Goal: Transaction & Acquisition: Purchase product/service

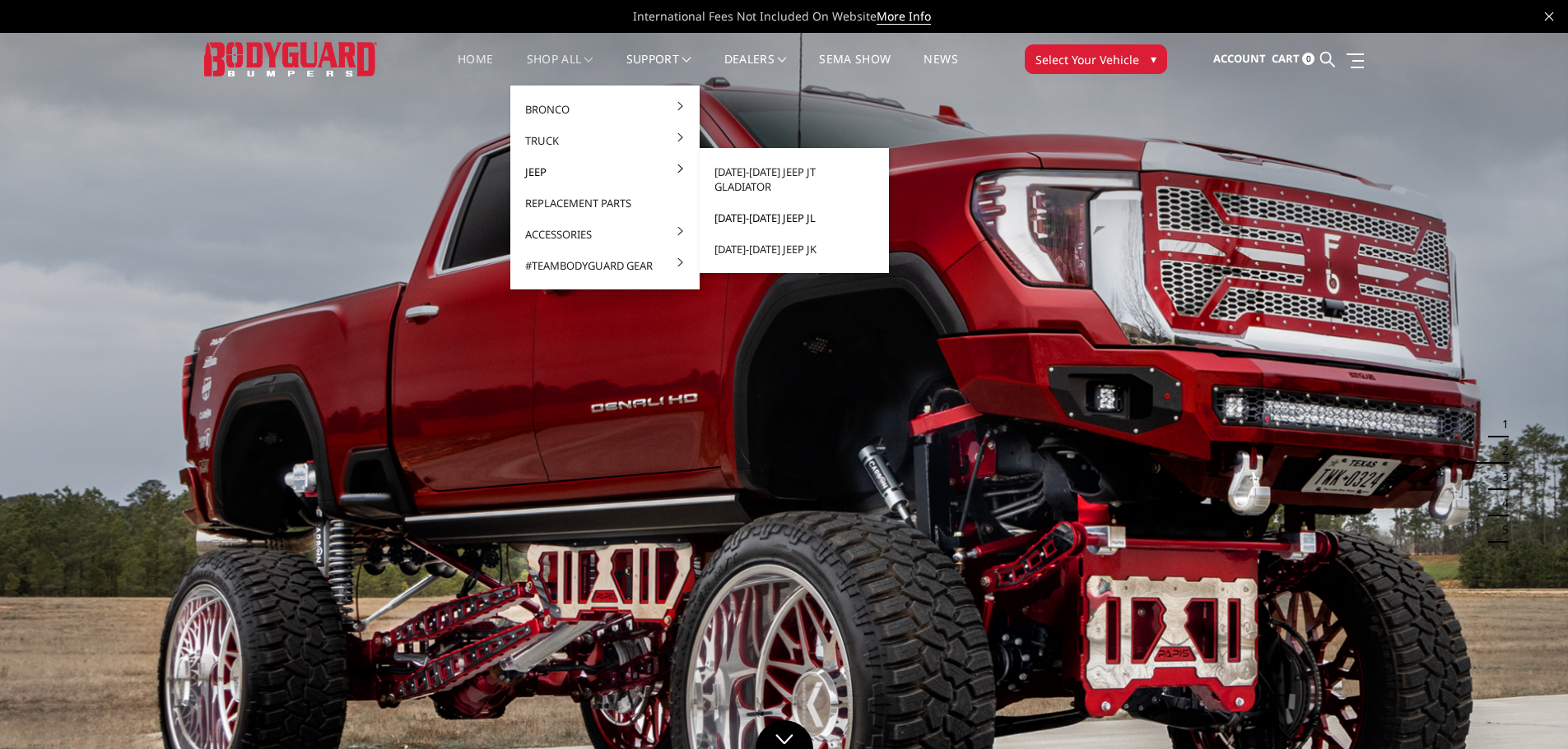
click at [791, 206] on link "[DATE]-[DATE] Jeep JL" at bounding box center [794, 218] width 176 height 31
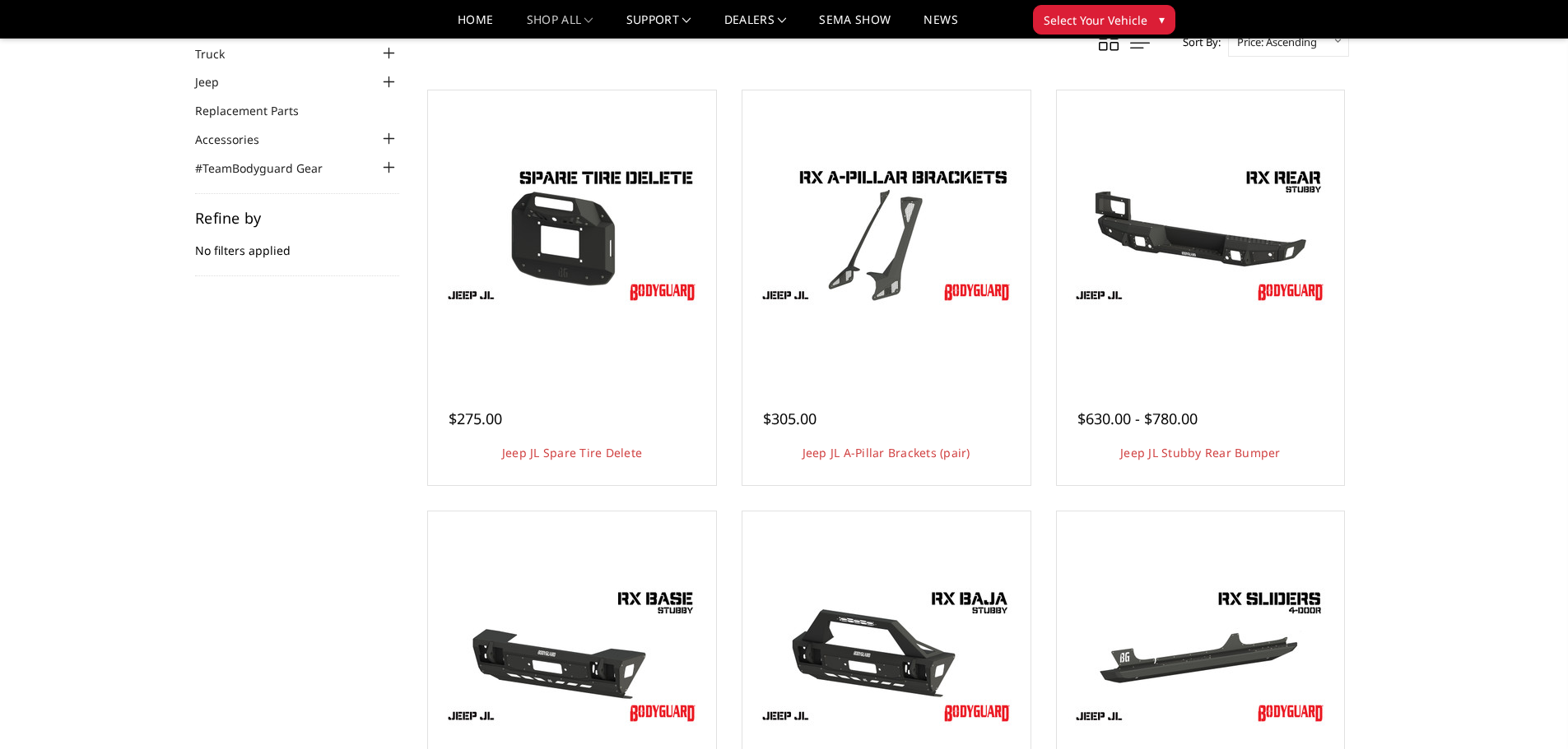
scroll to position [83, 0]
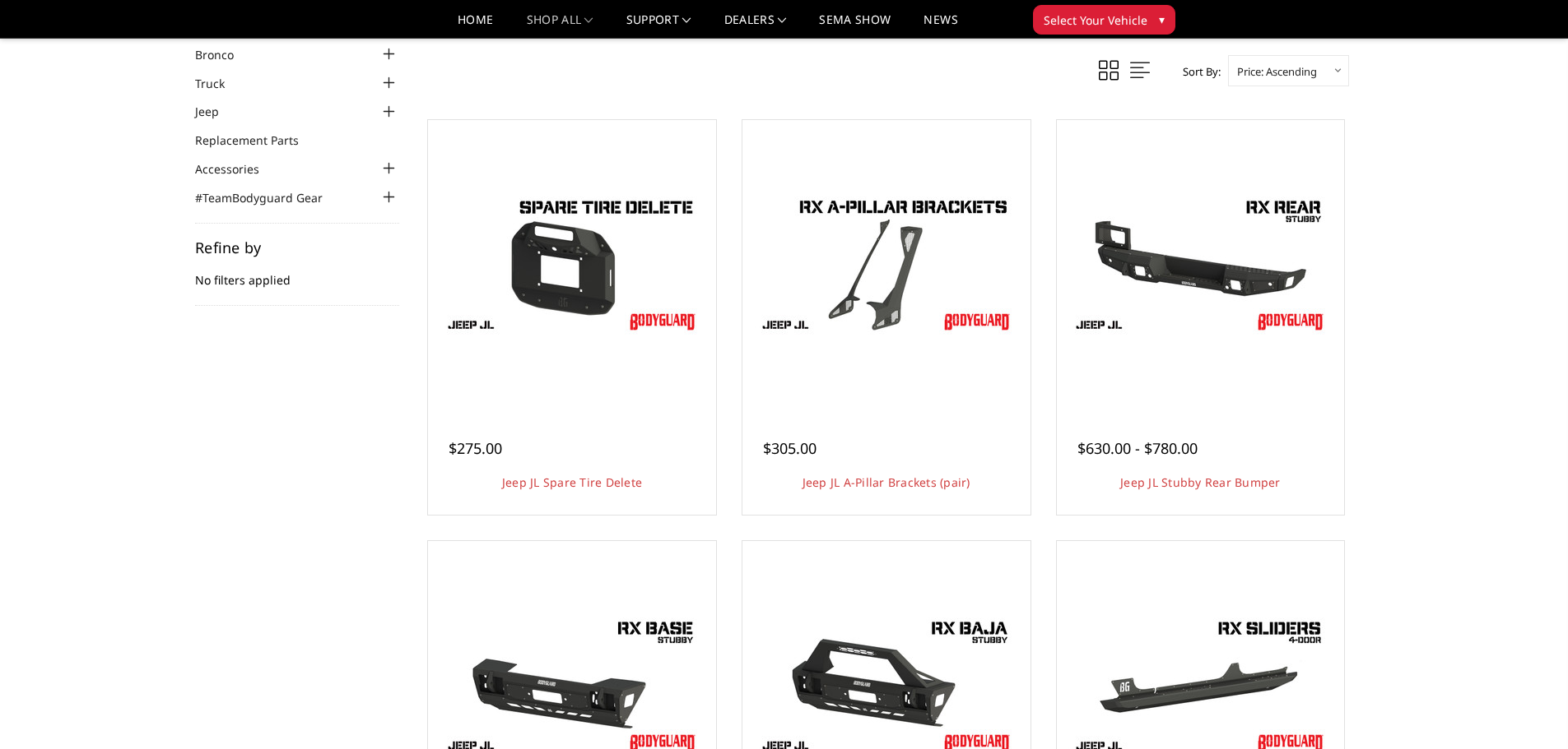
click at [1423, 353] on div "Home Jeep 2018-2025 Jeep JL Categories Bronco 2021-2025 Bronco Front 2021-2025 …" at bounding box center [784, 689] width 1568 height 1434
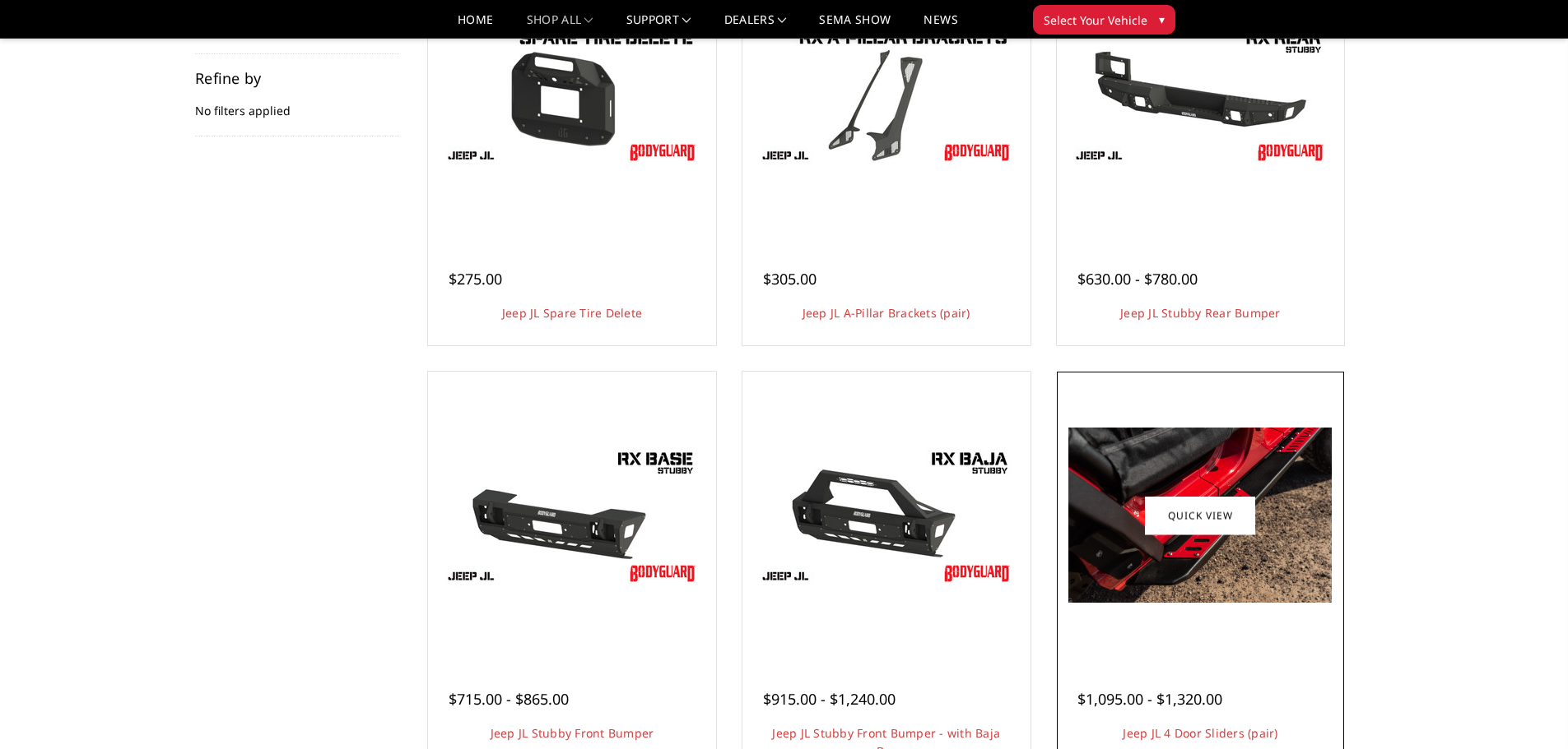
scroll to position [329, 0]
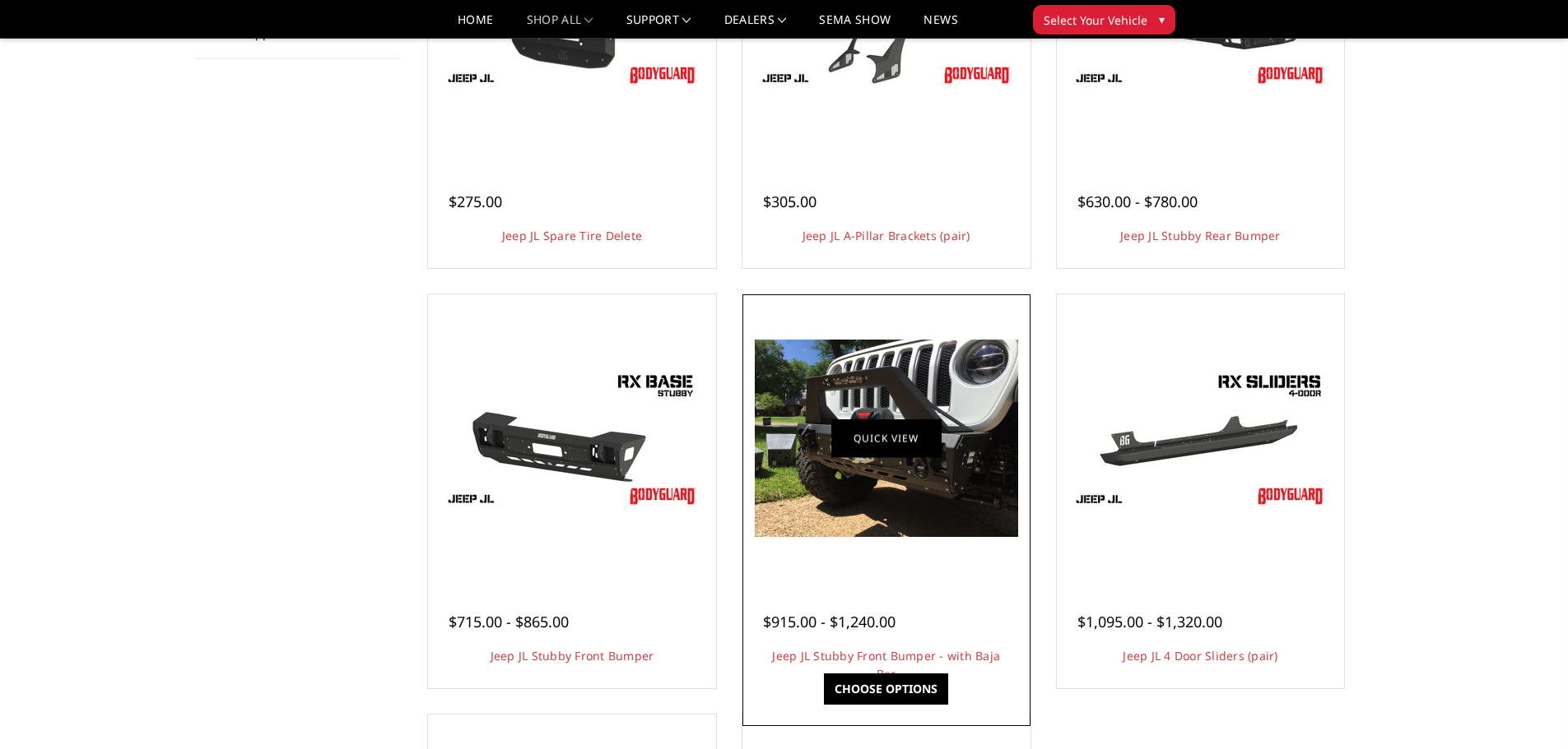
click at [899, 449] on link "Quick view" at bounding box center [886, 438] width 110 height 39
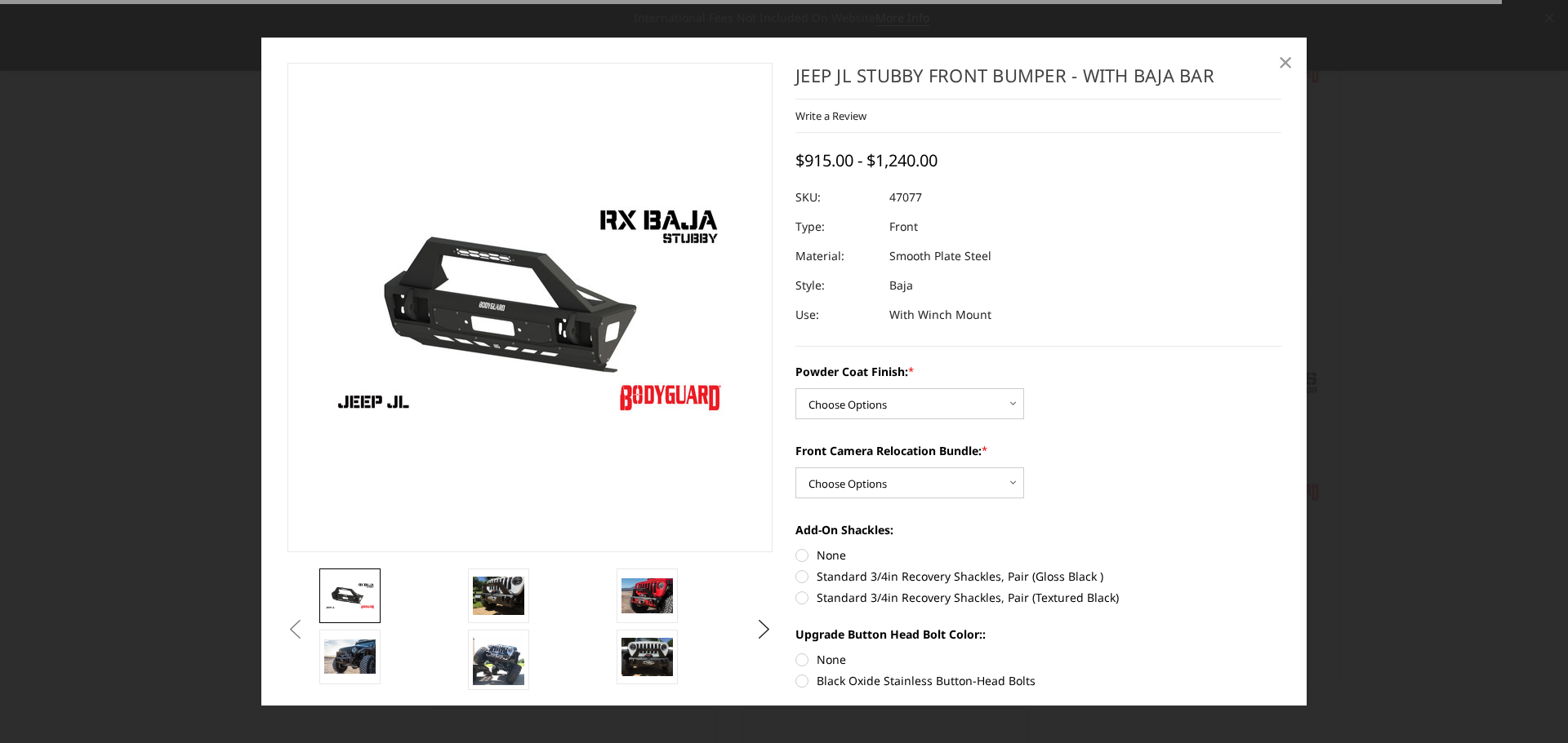
click at [1288, 69] on span "×" at bounding box center [1285, 61] width 15 height 35
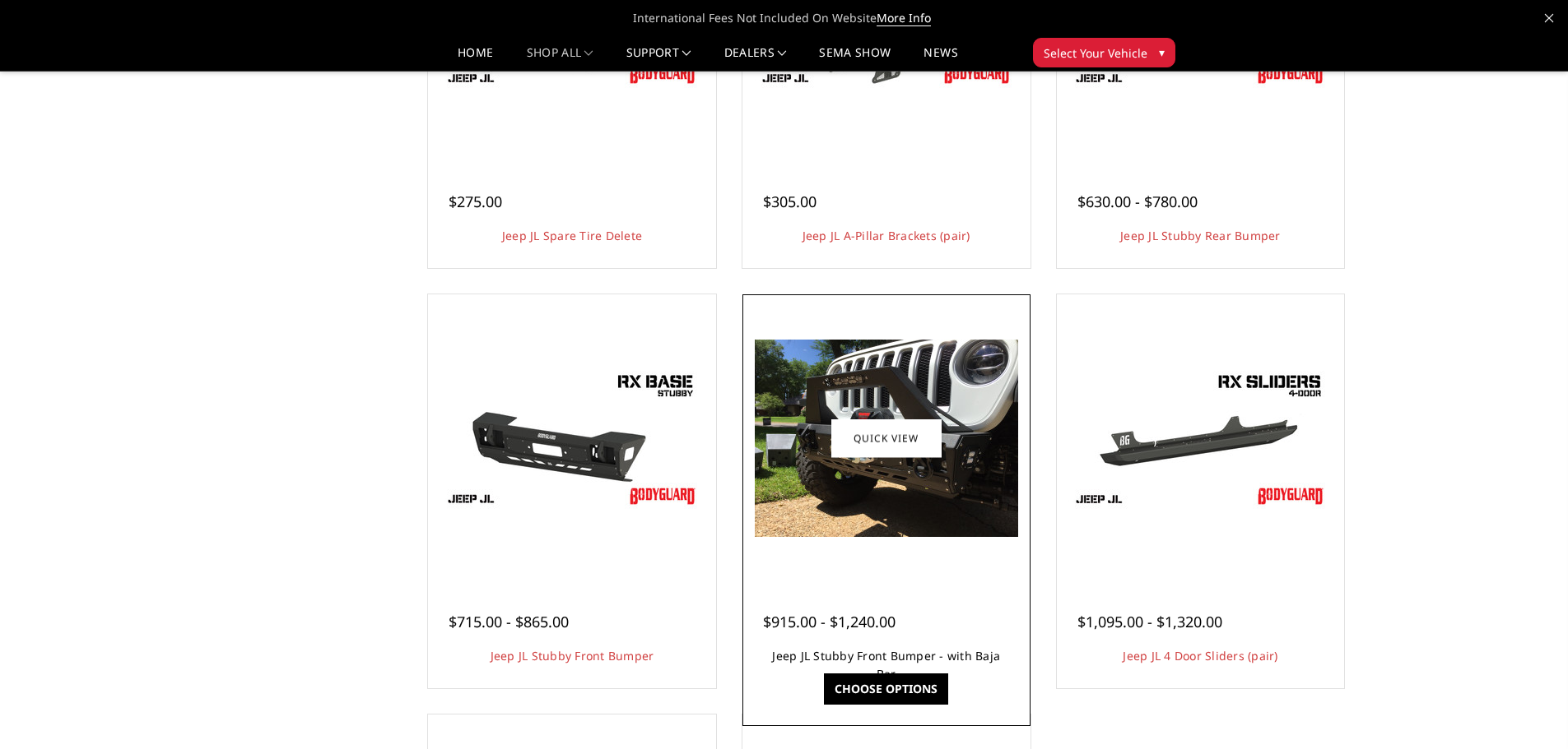
click at [808, 657] on link "Jeep JL Stubby Front Bumper - with Baja Bar" at bounding box center [886, 665] width 228 height 34
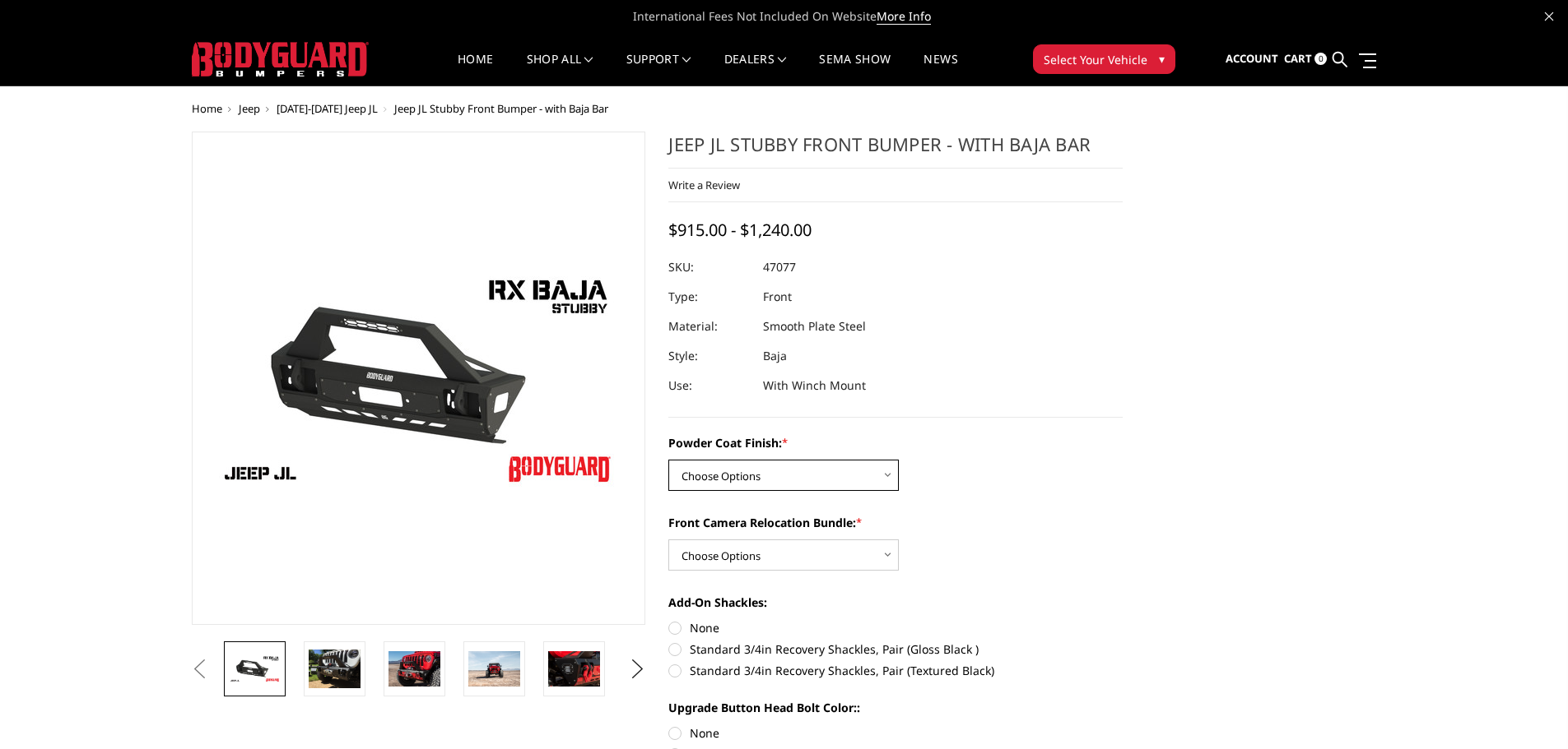
click at [858, 486] on select "Choose Options Bare Metal Textured Black Powder Coat" at bounding box center [783, 476] width 230 height 31
select select "4262"
click at [668, 460] on select "Choose Options Bare Metal Textured Black Powder Coat" at bounding box center [783, 476] width 230 height 31
click at [784, 563] on select "Choose Options With Front Camera Relocation Bundle (Harness and Pod) Without Fr…" at bounding box center [783, 555] width 230 height 31
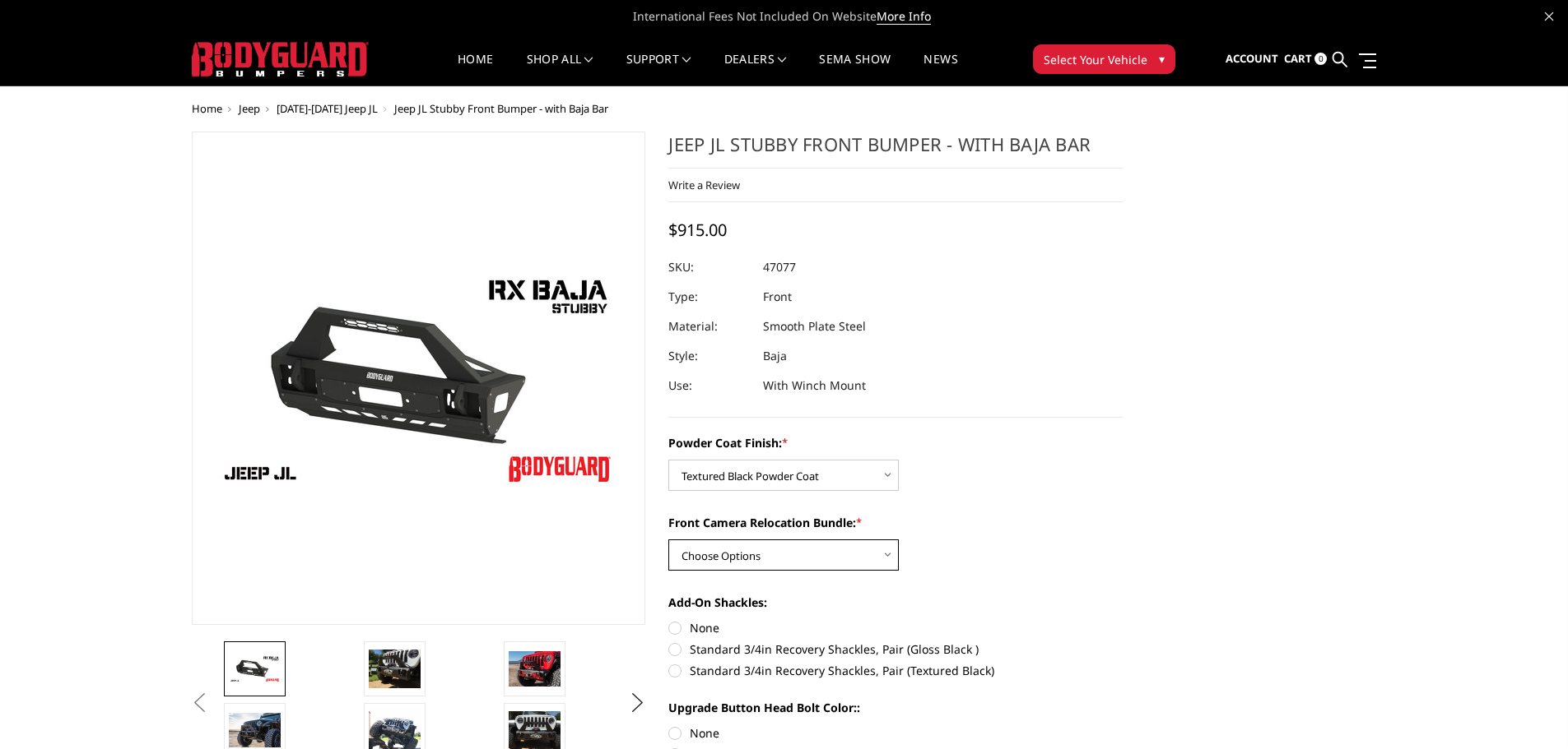
select select "4263"
click at [668, 539] on select "Choose Options With Front Camera Relocation Bundle (Harness and Pod) Without Fr…" at bounding box center [783, 555] width 230 height 31
click at [801, 553] on select "Choose Options With Front Camera Relocation Bundle (Harness and Pod) Without Fr…" at bounding box center [783, 555] width 230 height 31
click at [668, 539] on select "Choose Options With Front Camera Relocation Bundle (Harness and Pod) Without Fr…" at bounding box center [783, 555] width 230 height 31
click at [708, 630] on label "None" at bounding box center [896, 628] width 454 height 17
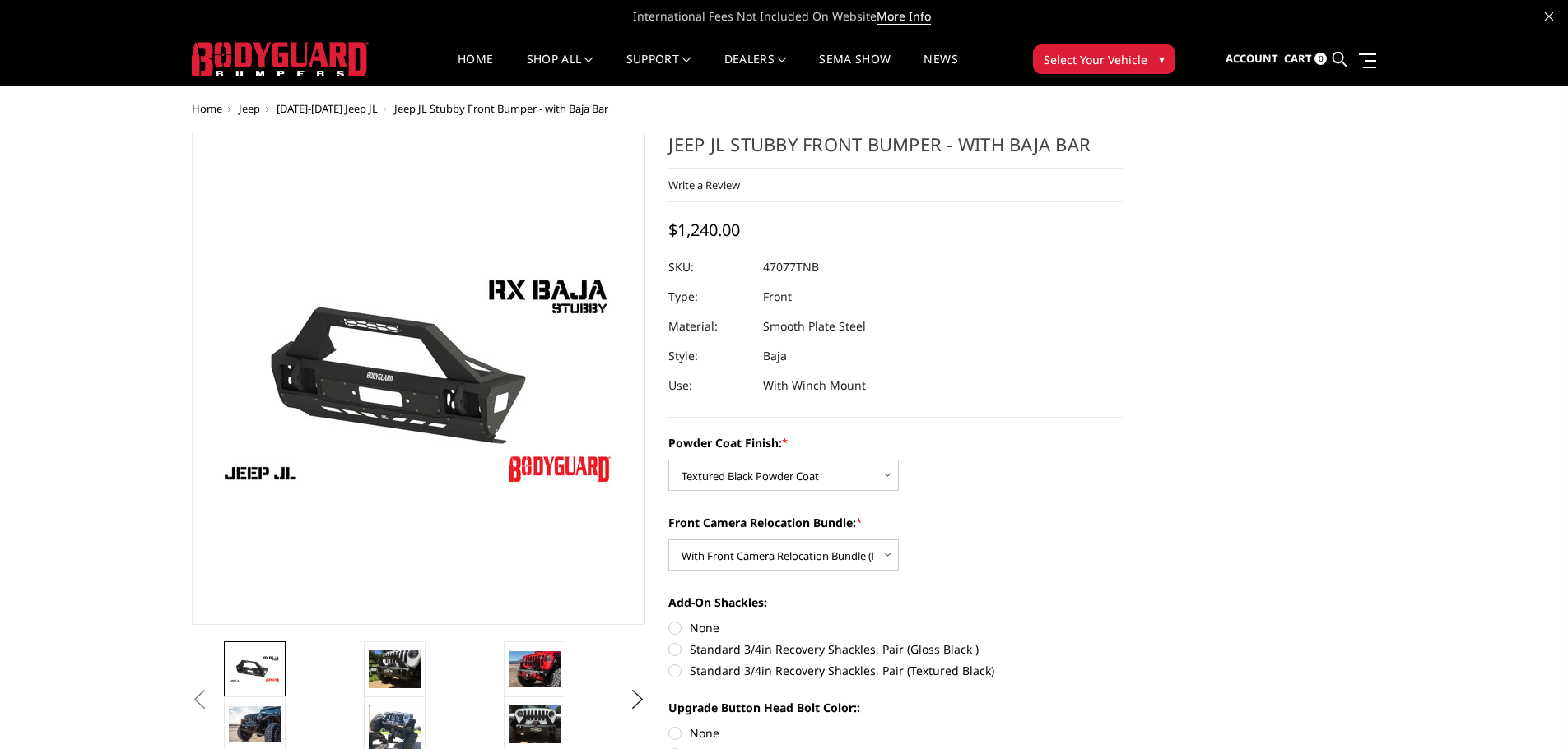
click at [669, 620] on input "None" at bounding box center [668, 619] width 1 height 1
radio input "true"
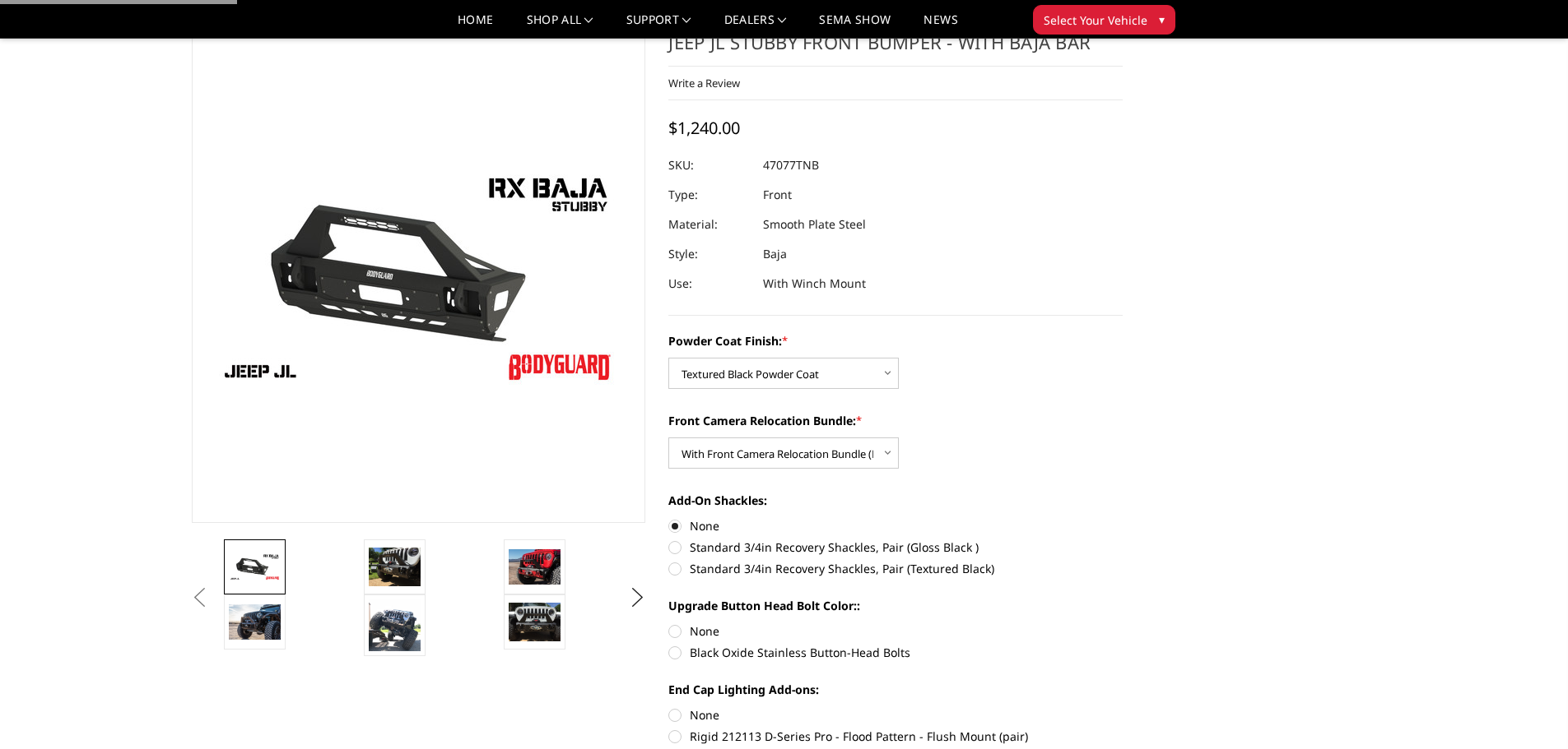
scroll to position [83, 0]
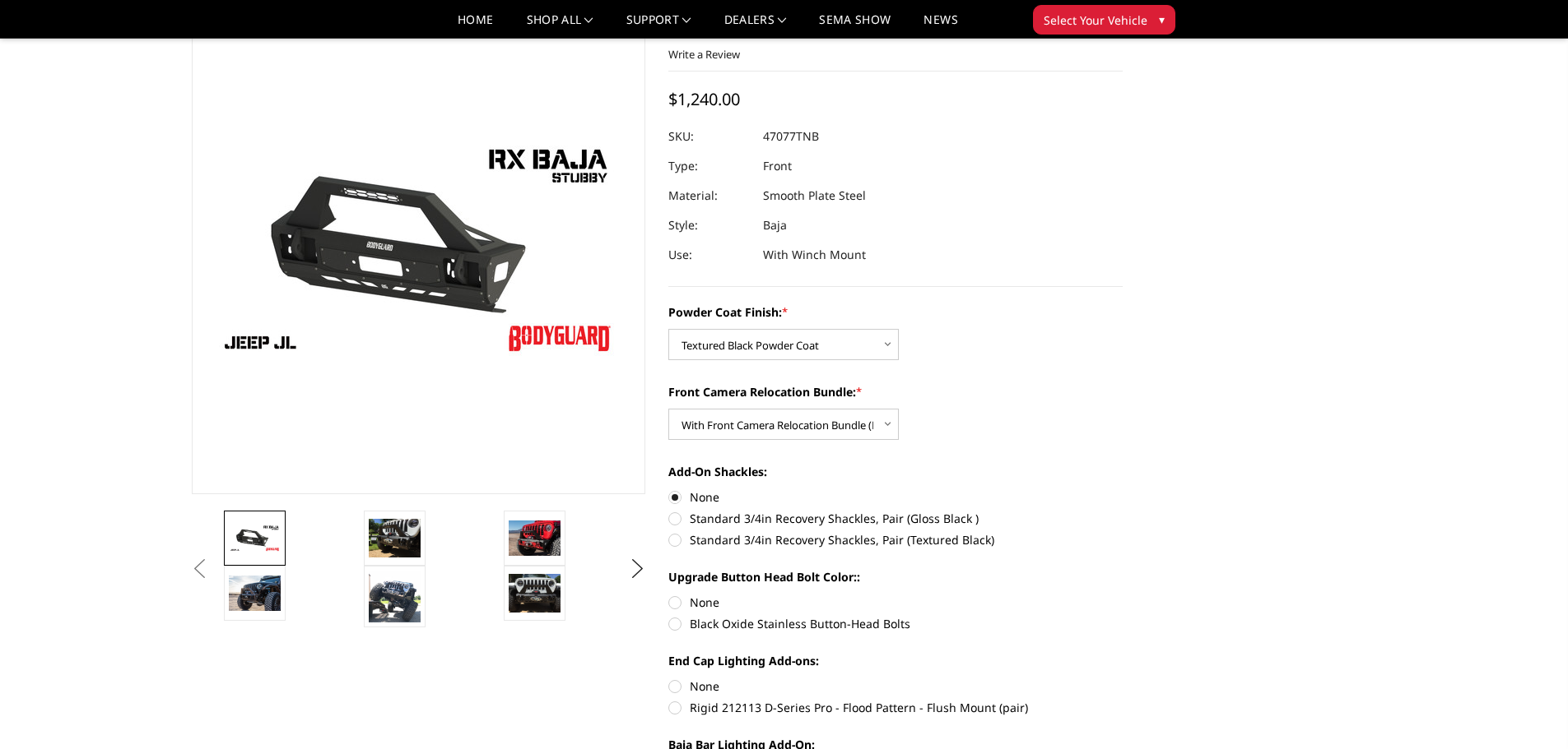
click at [706, 524] on label "Standard 3/4in Recovery Shackles, Pair (Gloss Black )" at bounding box center [896, 519] width 454 height 17
click at [1123, 490] on input "Standard 3/4in Recovery Shackles, Pair (Gloss Black )" at bounding box center [1123, 489] width 1 height 1
radio input "true"
click at [706, 623] on label "Black Oxide Stainless Button-Head Bolts" at bounding box center [896, 623] width 454 height 17
click at [1123, 595] on input "Black Oxide Stainless Button-Head Bolts" at bounding box center [1123, 594] width 1 height 1
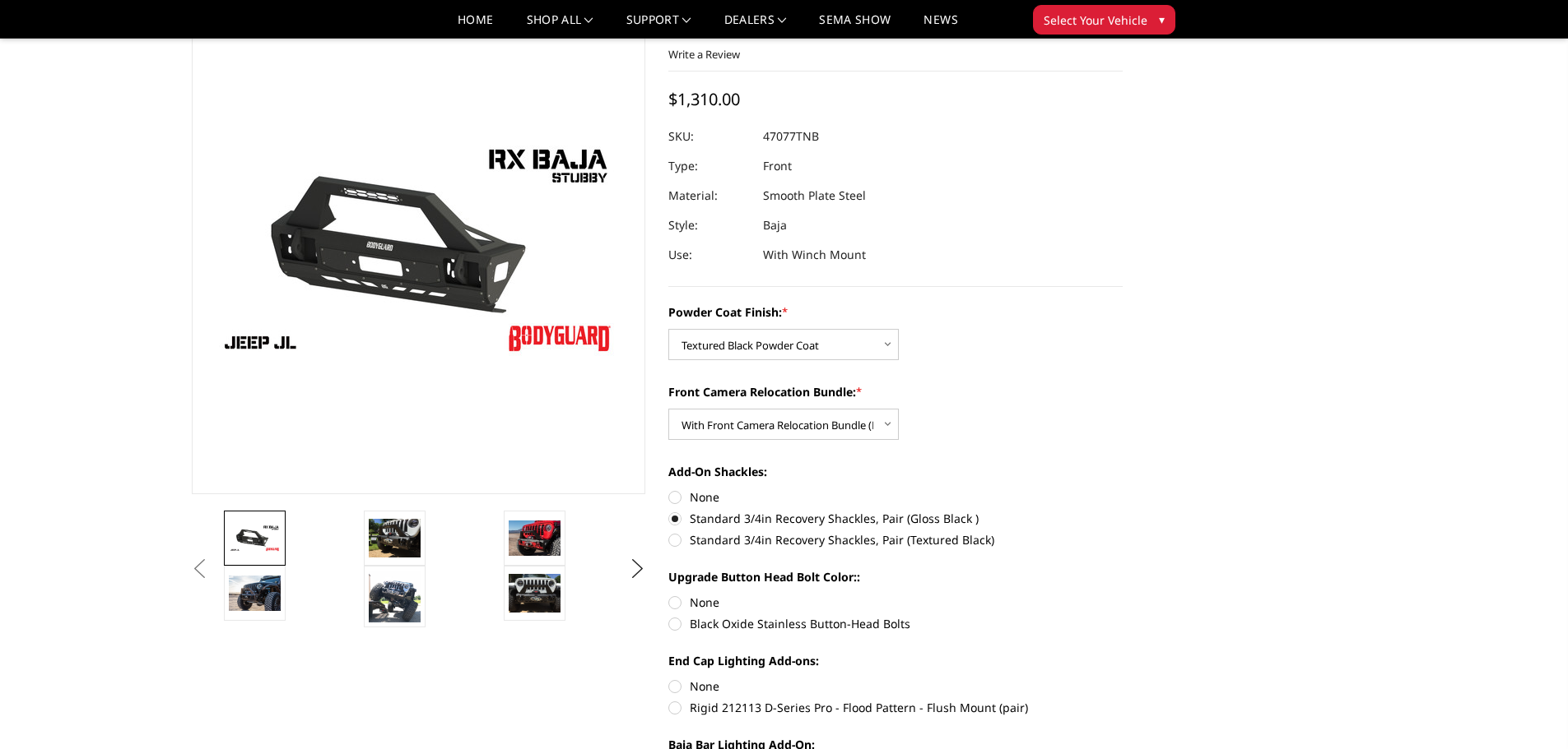
radio input "true"
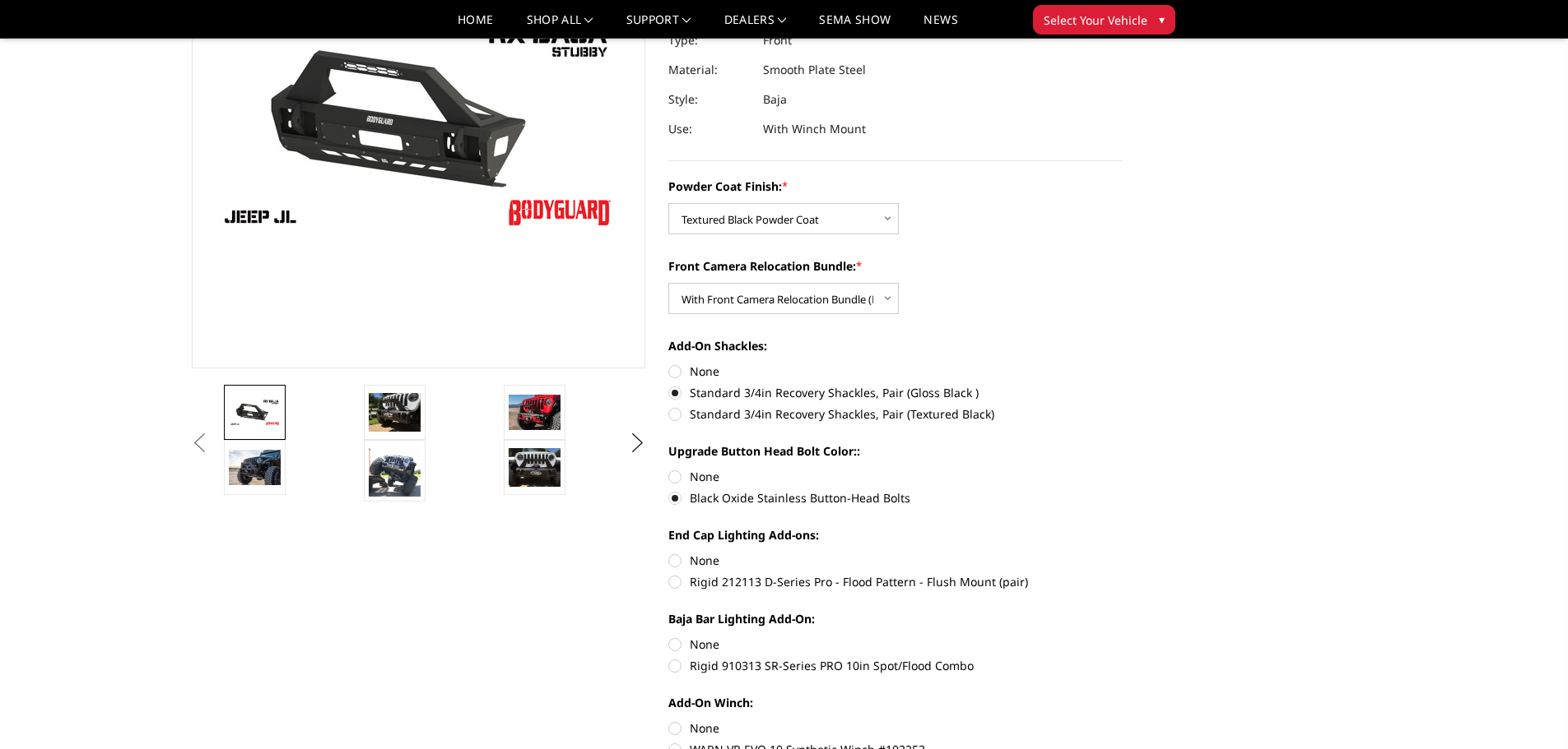
scroll to position [247, 0]
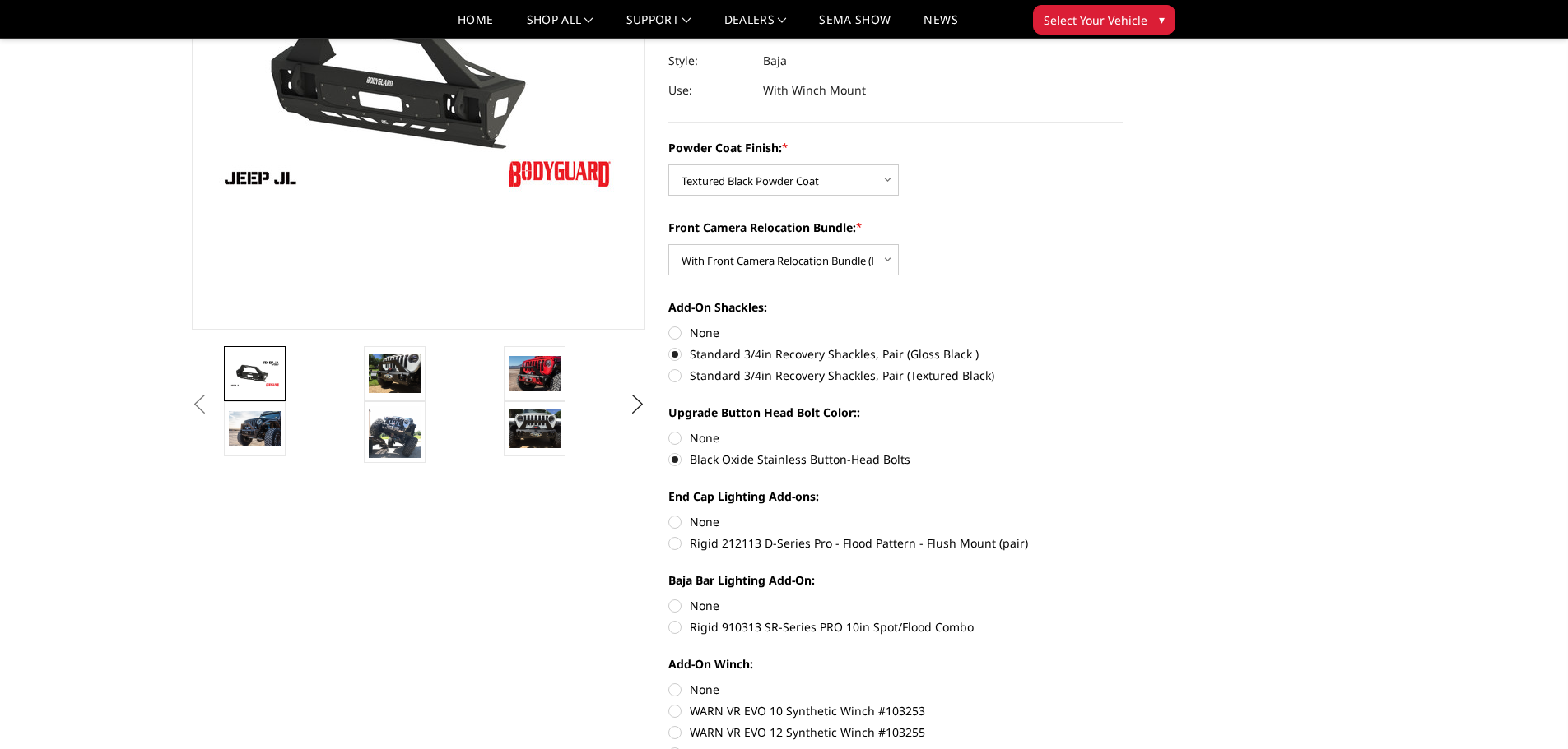
click at [737, 548] on label "Rigid 212113 D-Series Pro - Flood Pattern - Flush Mount (pair)" at bounding box center [896, 543] width 454 height 17
click at [1123, 514] on input "Rigid 212113 D-Series Pro - Flood Pattern - Flush Mount (pair)" at bounding box center [1123, 514] width 1 height 1
radio input "true"
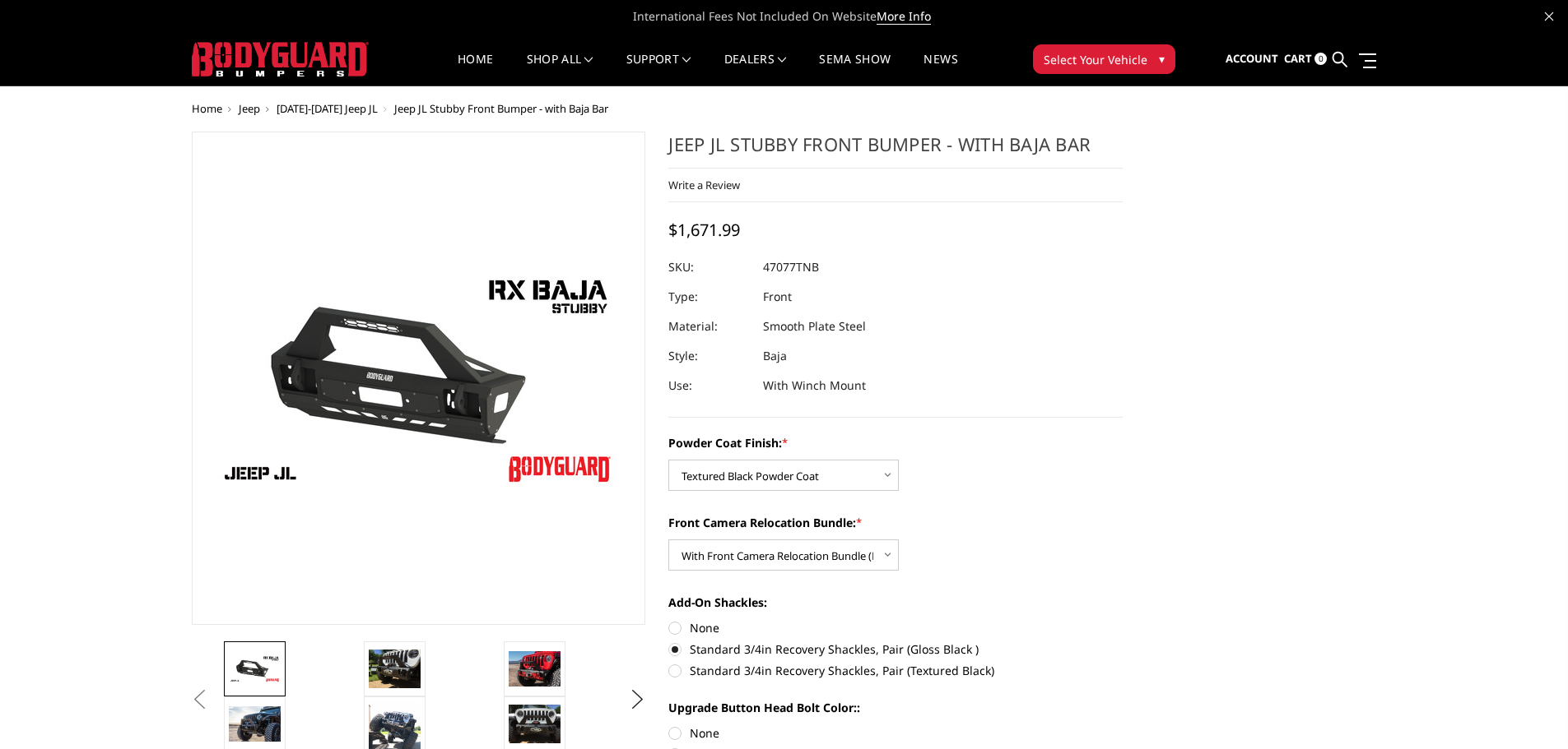
scroll to position [83, 0]
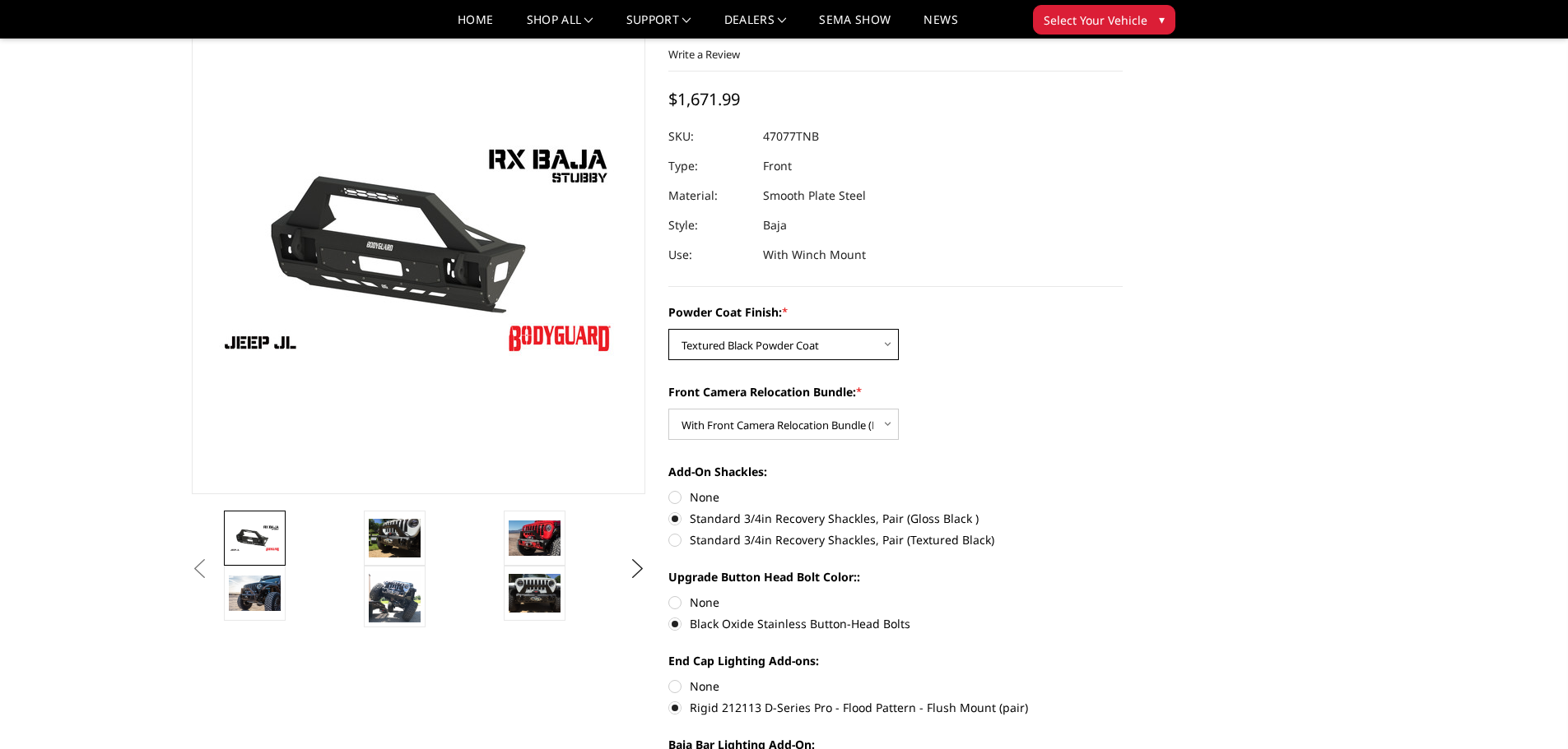
click at [807, 340] on select "Choose Options Bare Metal Textured Black Powder Coat" at bounding box center [783, 344] width 230 height 31
click at [1035, 324] on div "Powder Coat Finish: * Choose Options Bare Metal Textured Black Powder Coat" at bounding box center [896, 332] width 454 height 57
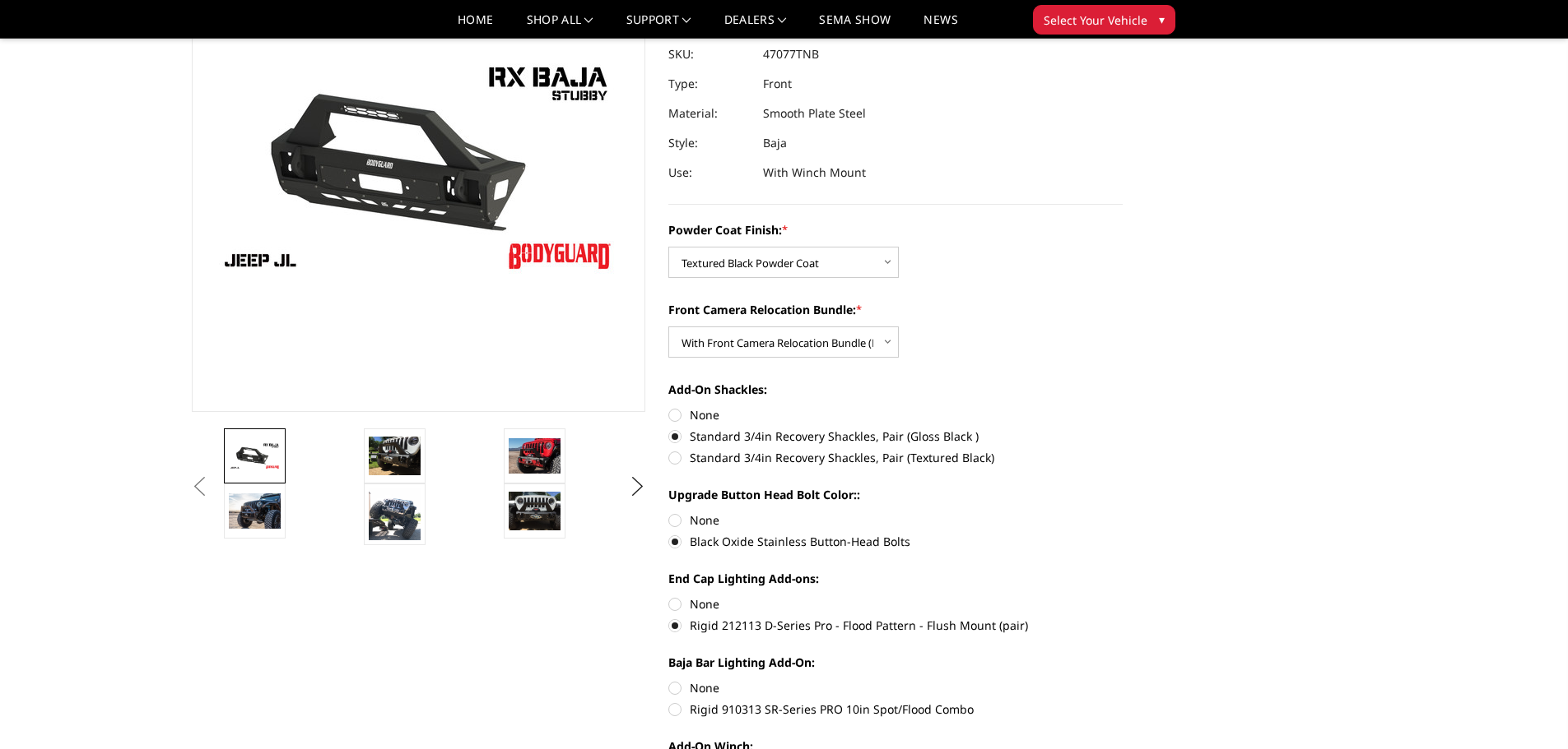
scroll to position [247, 0]
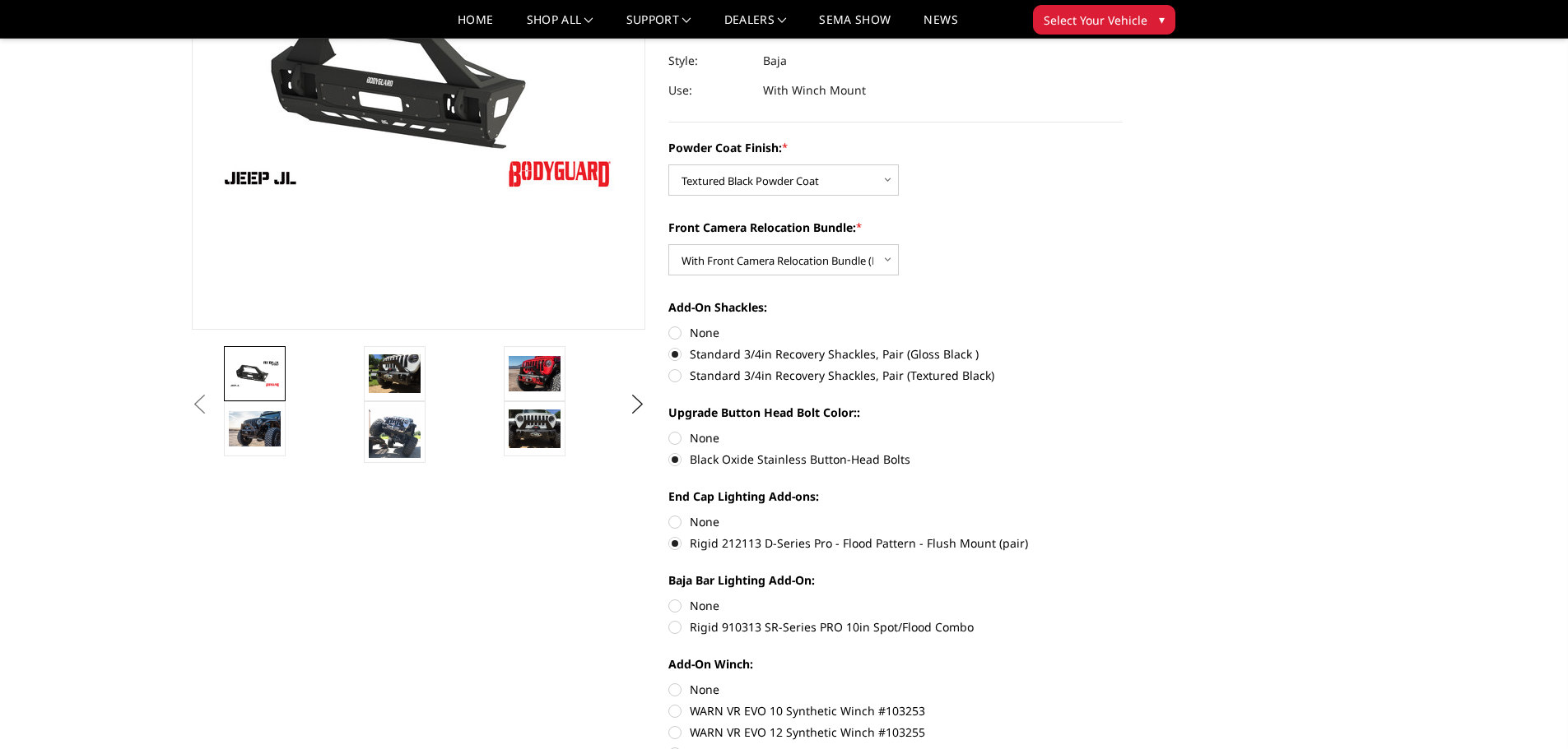
click at [682, 521] on label "None" at bounding box center [896, 522] width 454 height 17
click at [669, 514] on input "None" at bounding box center [668, 514] width 1 height 1
radio input "true"
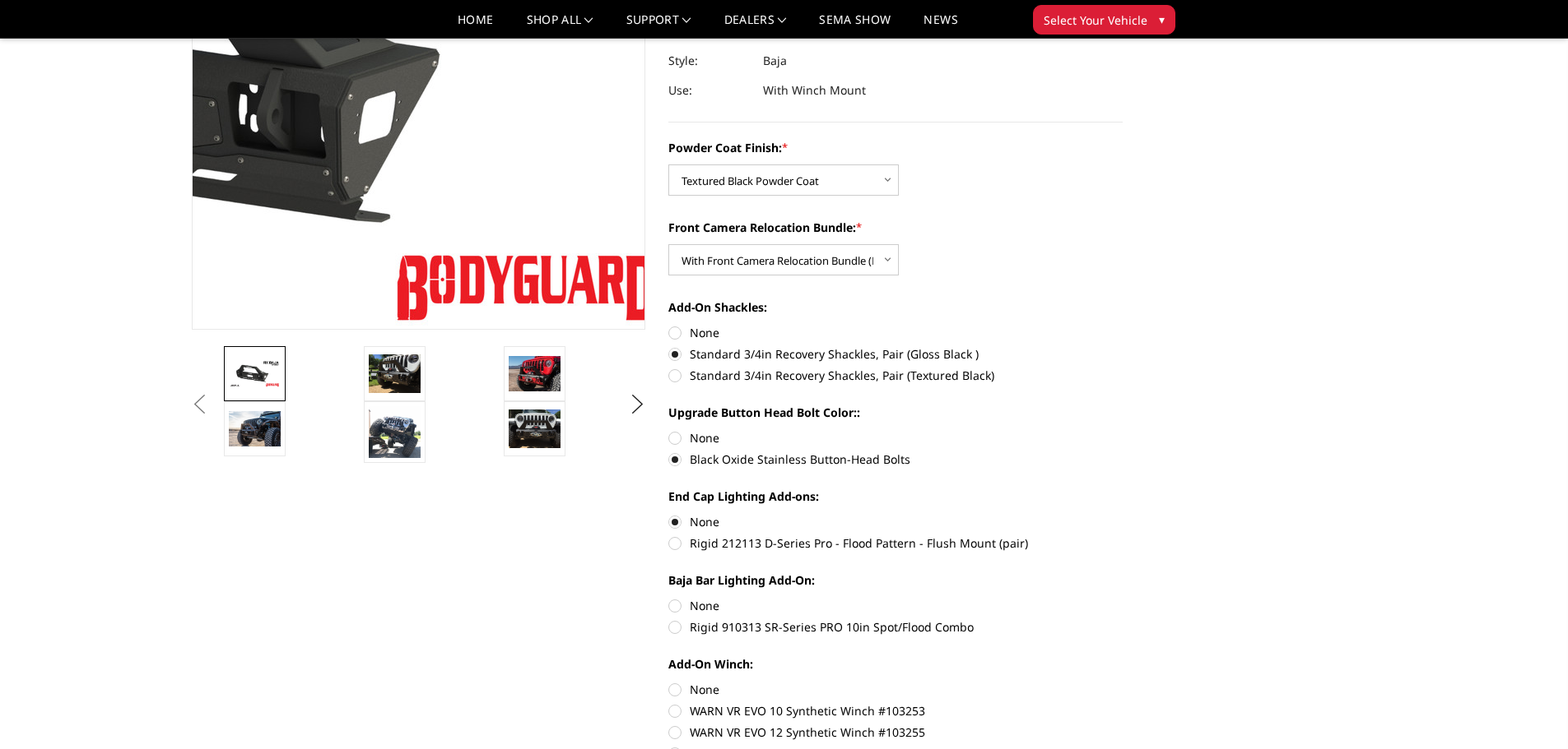
scroll to position [0, 0]
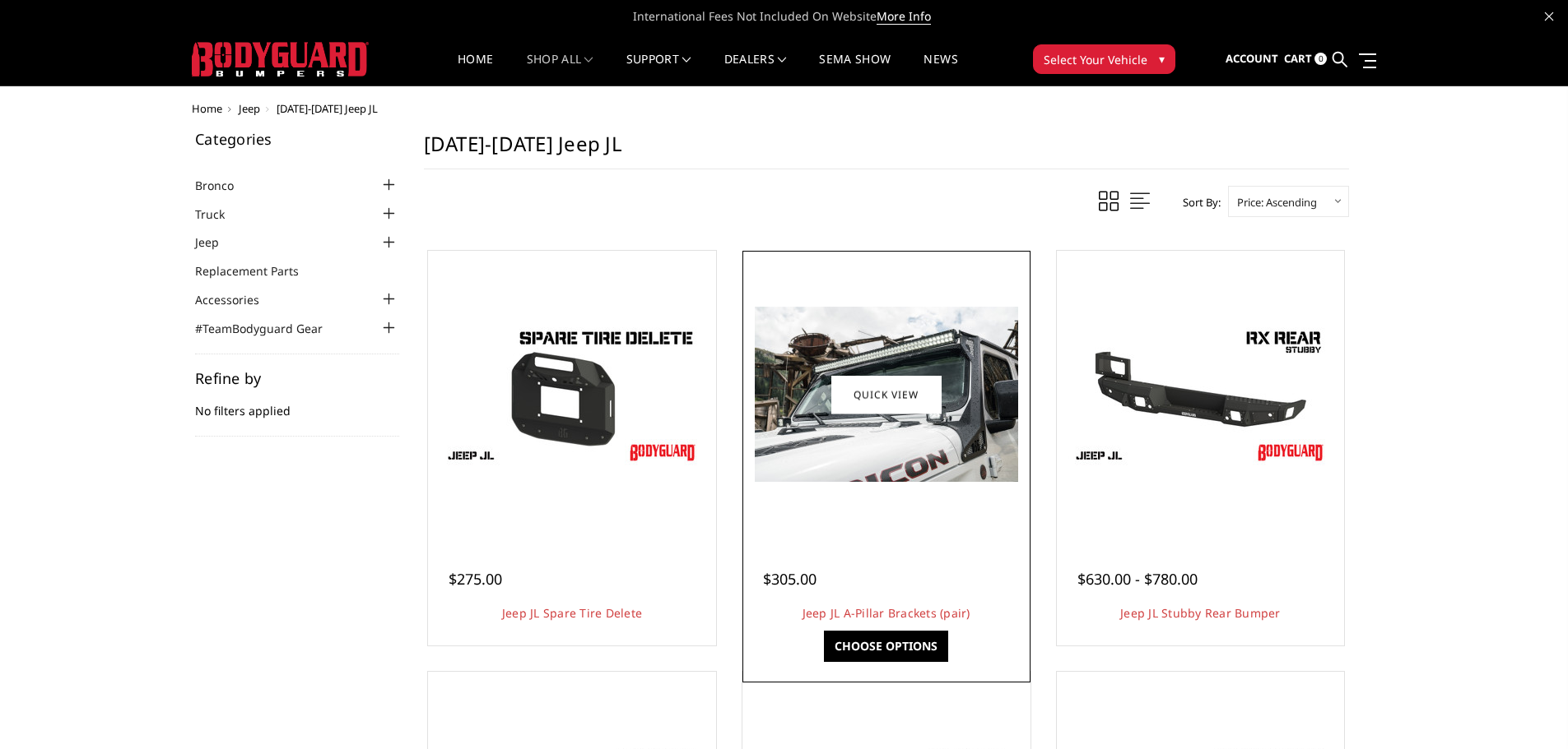
click at [824, 391] on img at bounding box center [886, 395] width 264 height 175
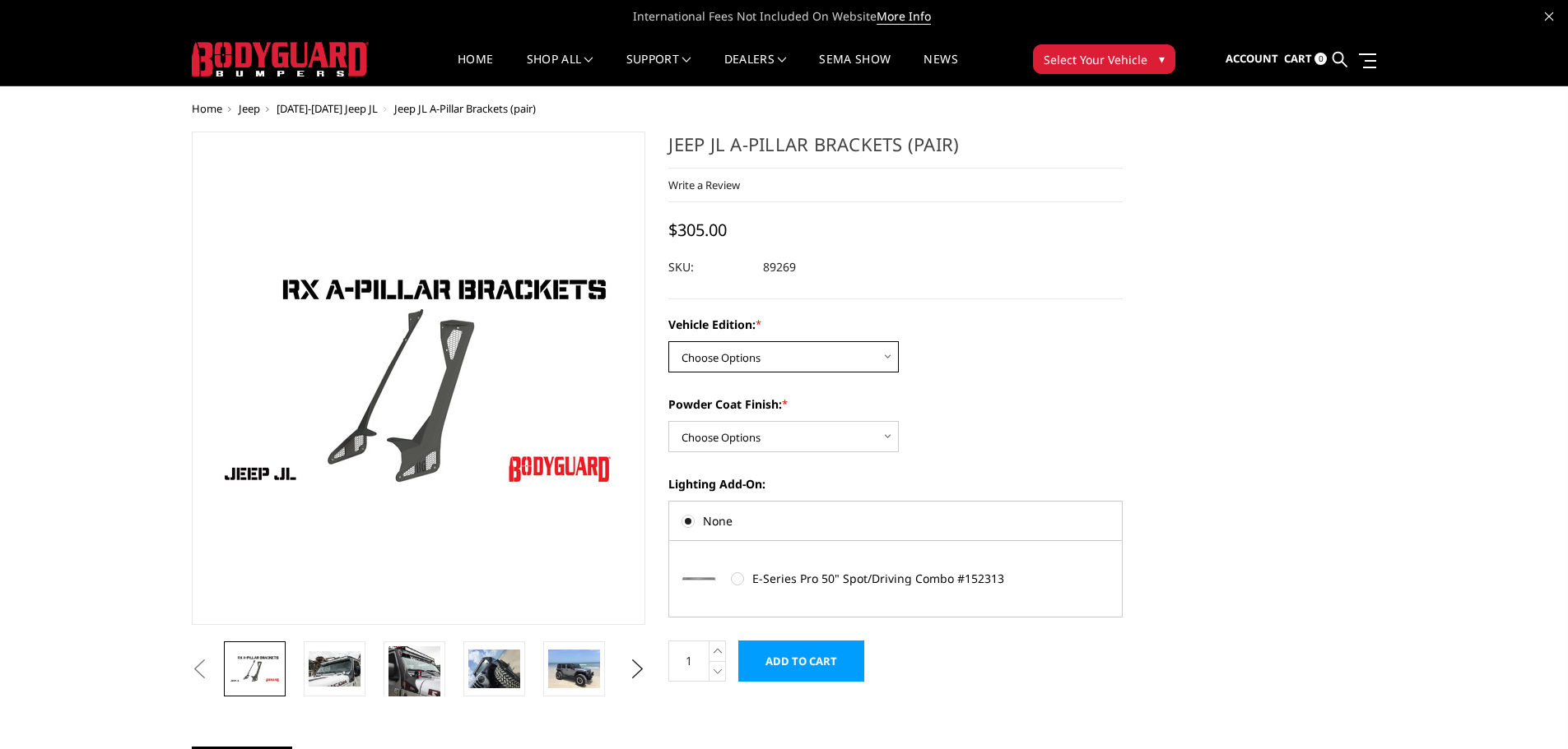
click at [719, 361] on select "Choose Options Standard Jeep Jeep 392 or Mojave Edition" at bounding box center [783, 357] width 230 height 31
click at [668, 341] on select "Choose Options Standard Jeep Jeep 392 or Mojave Edition" at bounding box center [783, 357] width 230 height 31
drag, startPoint x: 767, startPoint y: 434, endPoint x: 773, endPoint y: 450, distance: 17.1
click at [767, 434] on select "Choose Options Bare Metal Texture Black Powder Coat" at bounding box center [783, 437] width 230 height 31
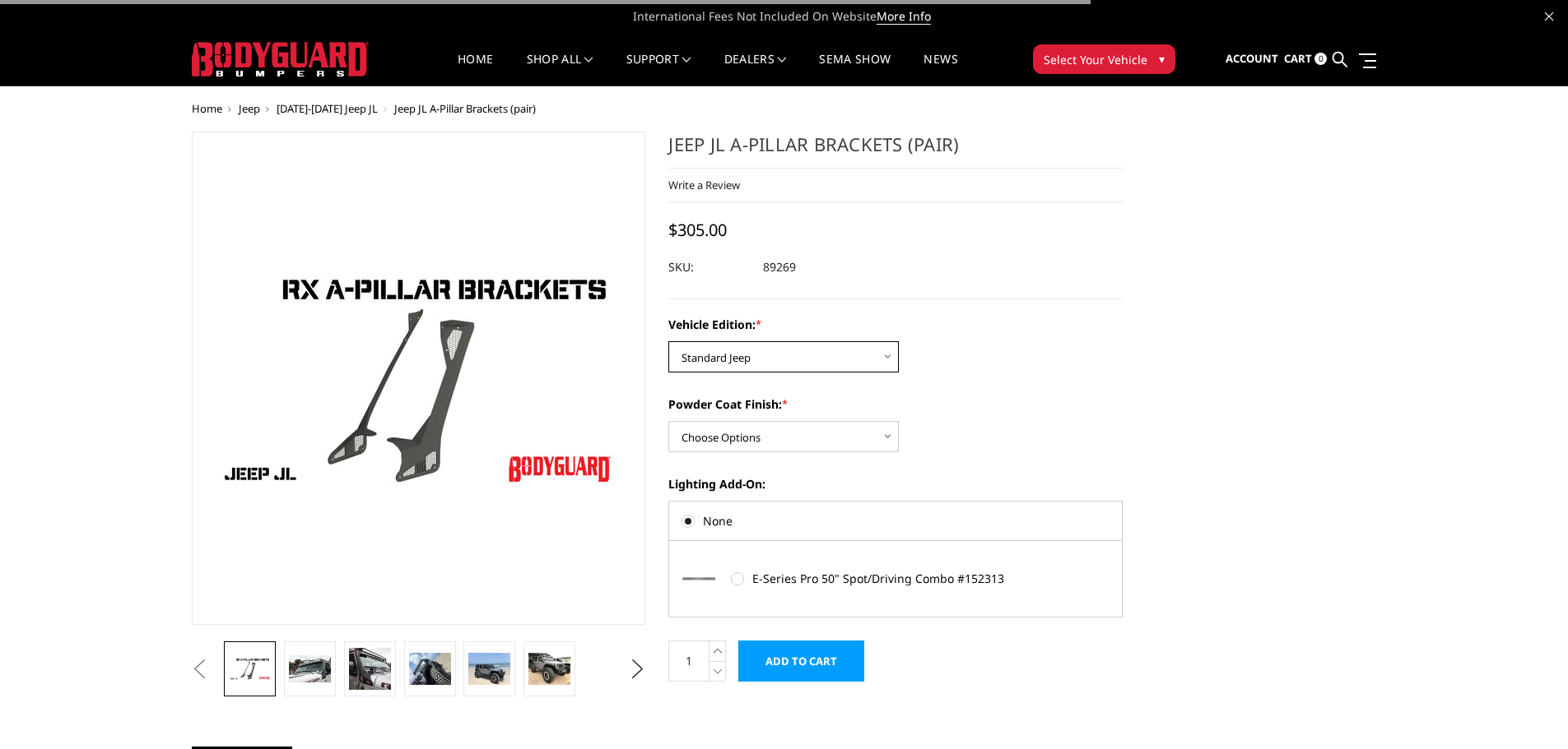
click at [782, 361] on select "Choose Options Standard Jeep Jeep 392 or Mojave Edition" at bounding box center [783, 357] width 230 height 31
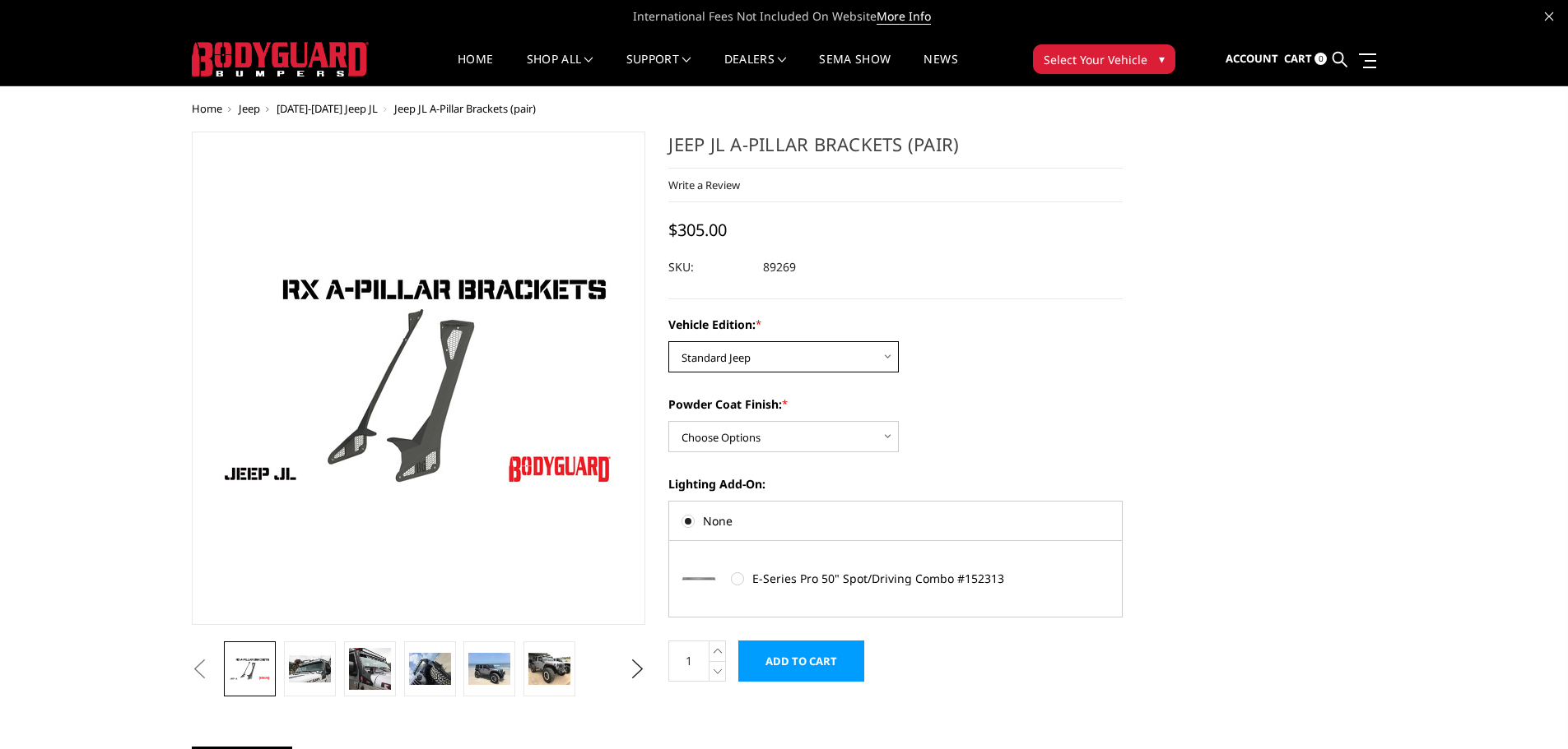
select select "4163"
click at [668, 341] on select "Choose Options Standard Jeep Jeep 392 or Mojave Edition" at bounding box center [783, 357] width 230 height 31
drag, startPoint x: 772, startPoint y: 435, endPoint x: 773, endPoint y: 449, distance: 14.0
click at [772, 435] on select "Choose Options Bare Metal Texture Black Powder Coat" at bounding box center [783, 437] width 230 height 31
click at [668, 421] on select "Choose Options Bare Metal Texture Black Powder Coat" at bounding box center [783, 437] width 230 height 31
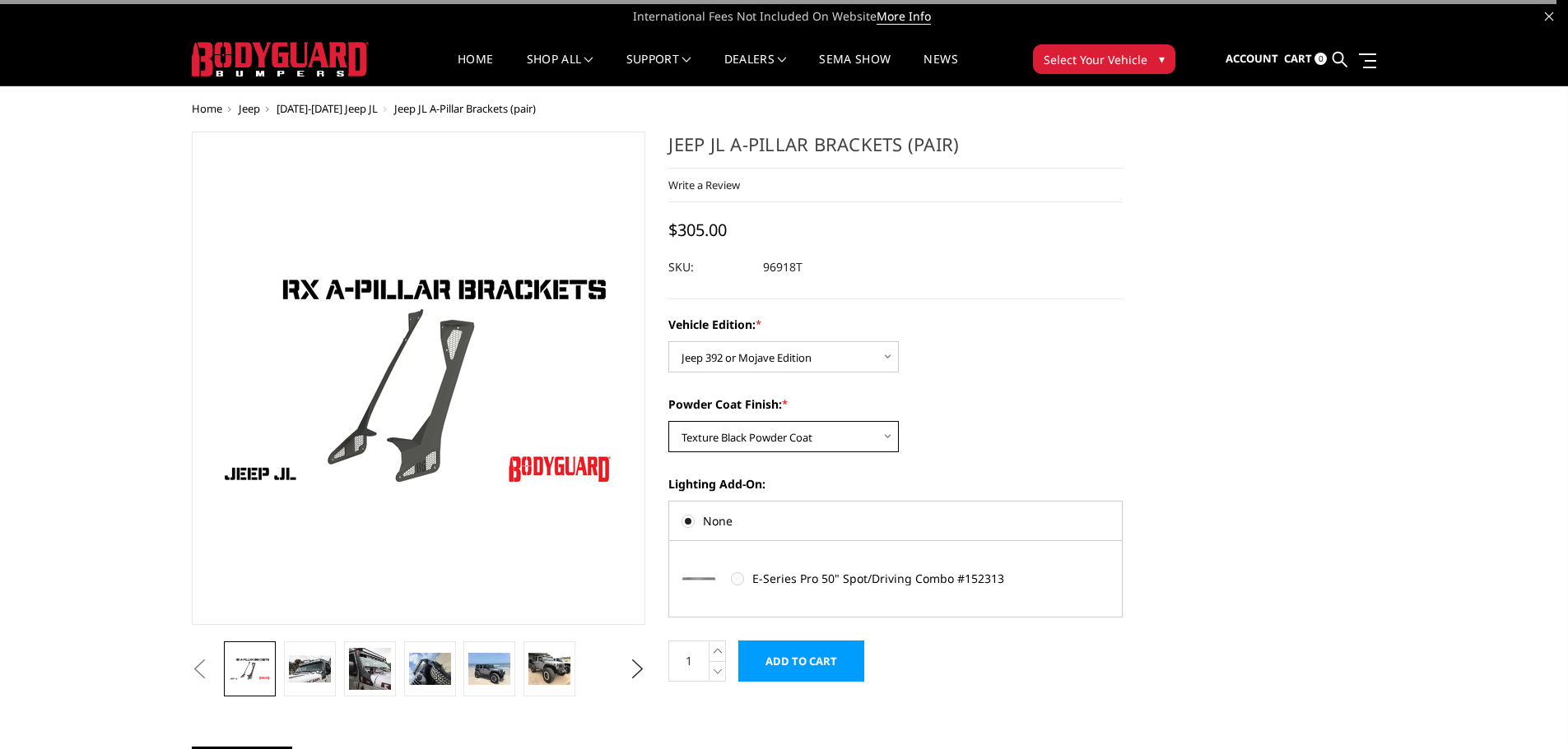
click at [815, 433] on select "Choose Options Bare Metal Texture Black Powder Coat" at bounding box center [783, 437] width 230 height 31
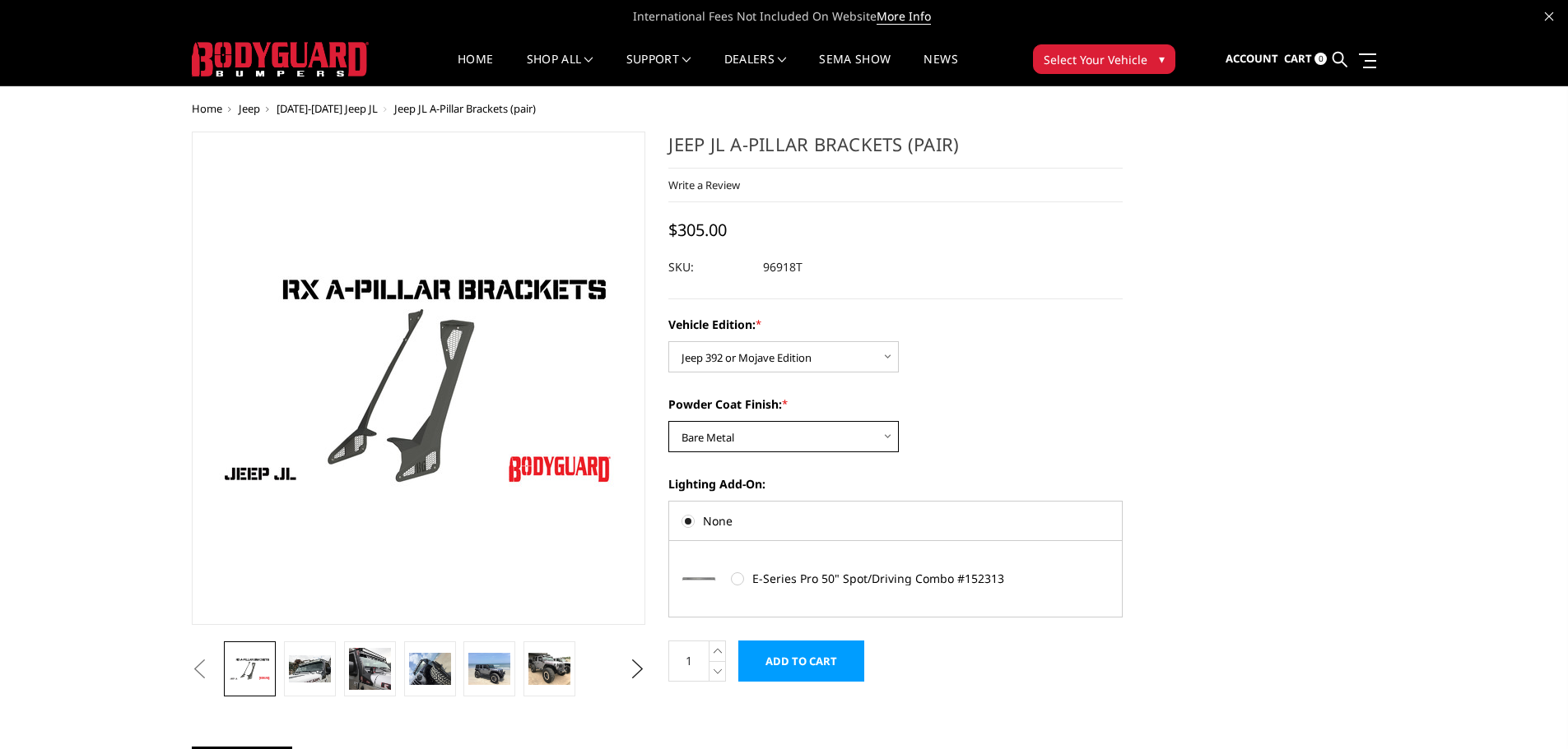
click at [668, 421] on select "Choose Options Bare Metal Texture Black Powder Coat" at bounding box center [783, 437] width 230 height 31
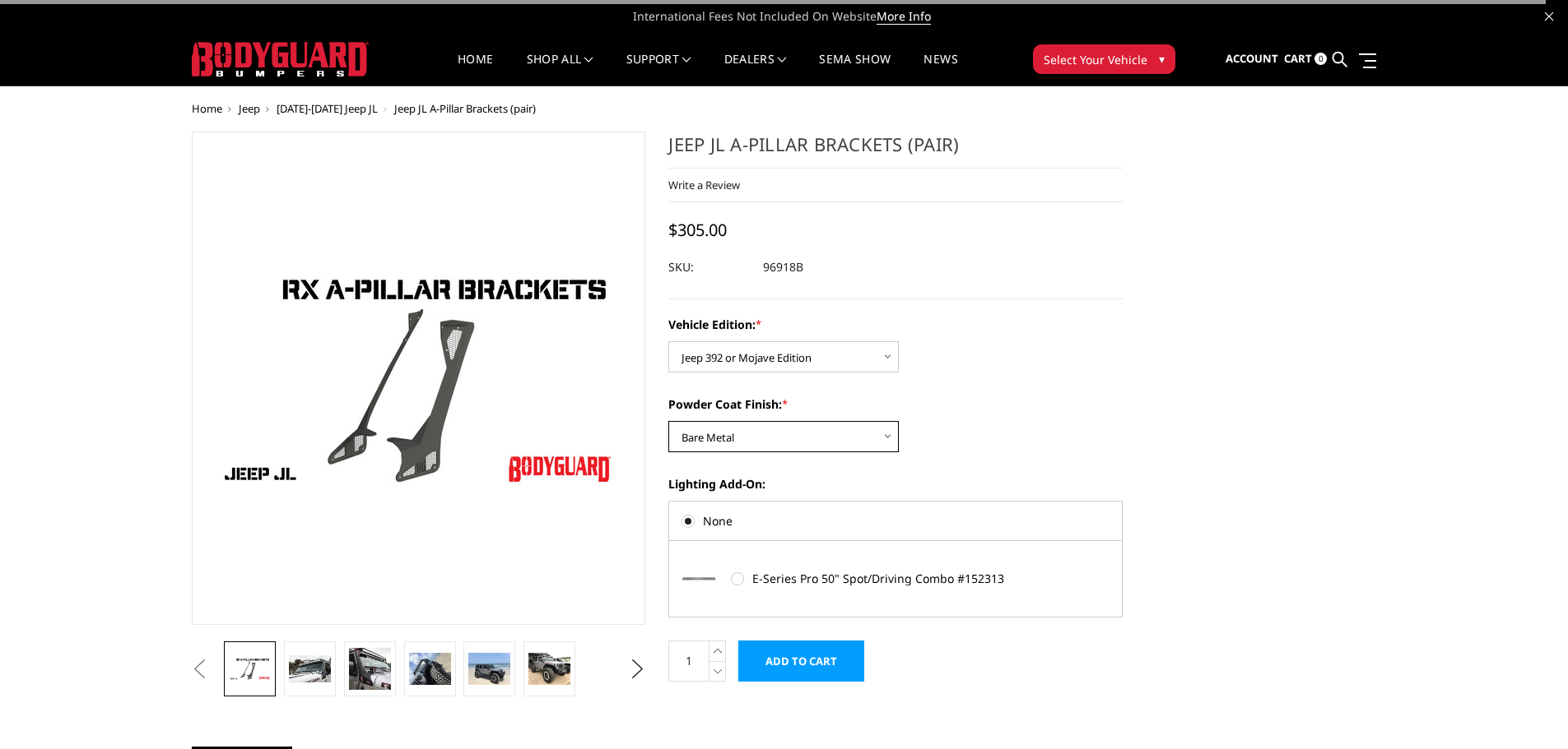
click at [791, 421] on select "Choose Options Bare Metal Texture Black Powder Coat" at bounding box center [783, 437] width 230 height 31
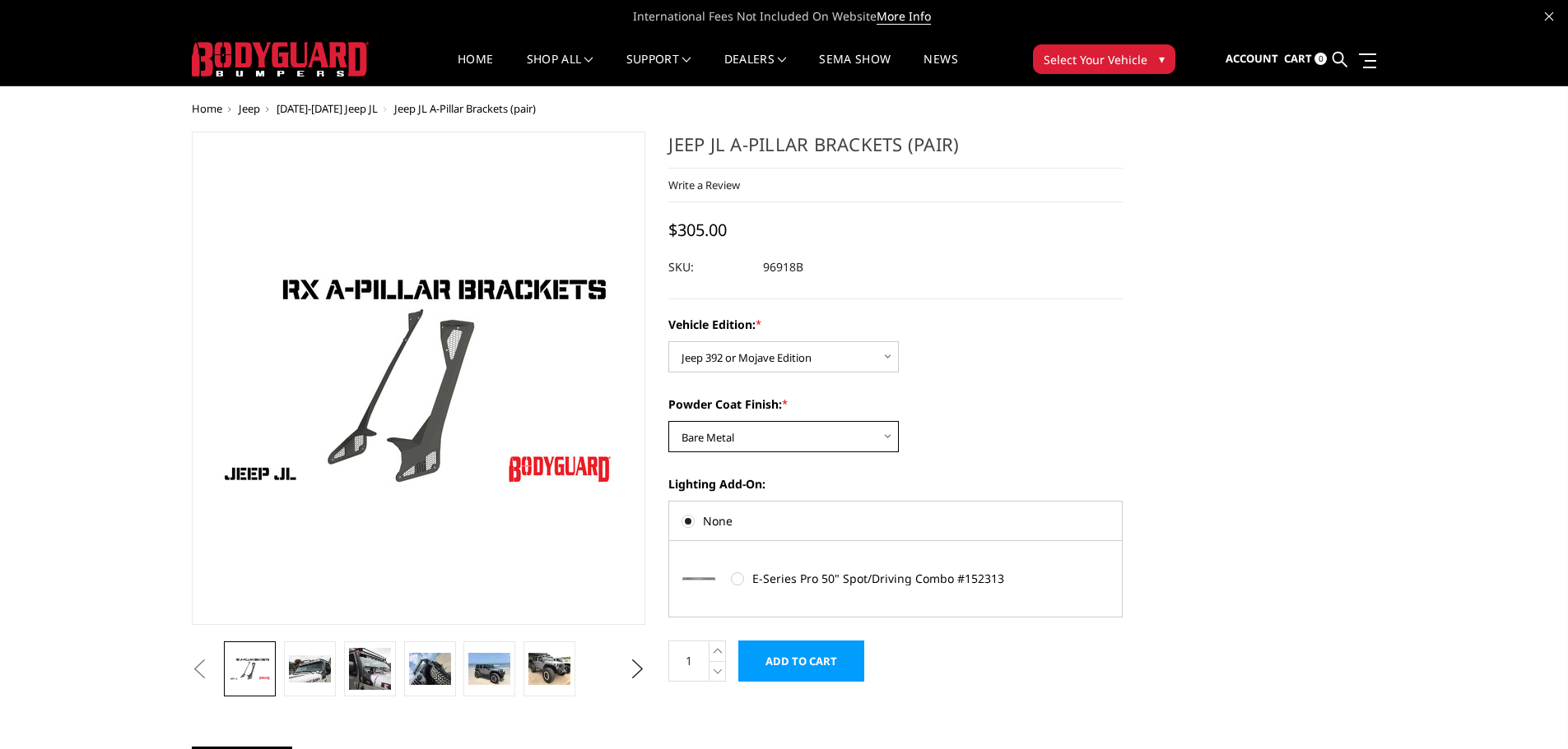
select select "4161"
click at [668, 421] on select "Choose Options Bare Metal Texture Black Powder Coat" at bounding box center [783, 437] width 230 height 31
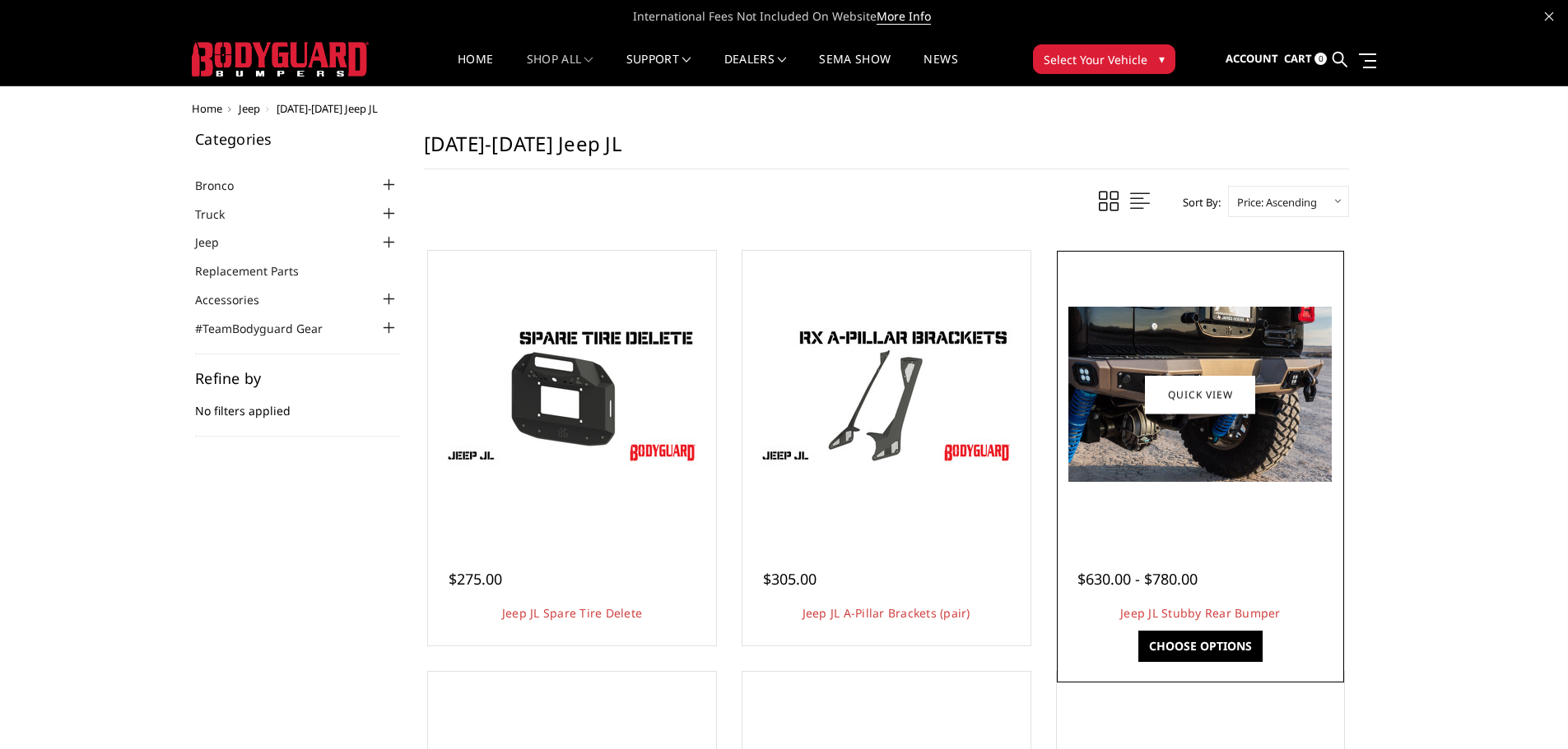
click at [1205, 438] on img at bounding box center [1200, 395] width 264 height 175
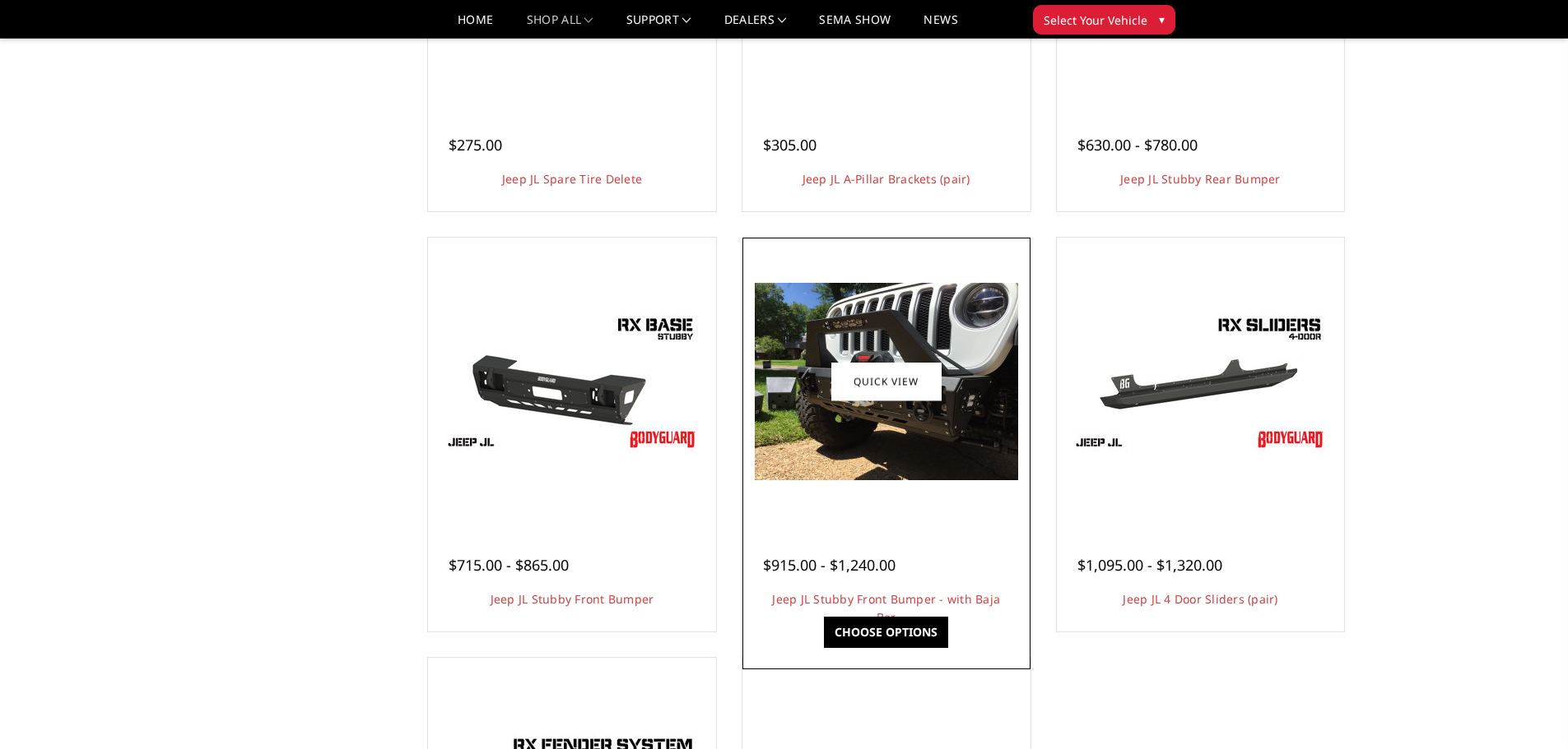
scroll to position [411, 0]
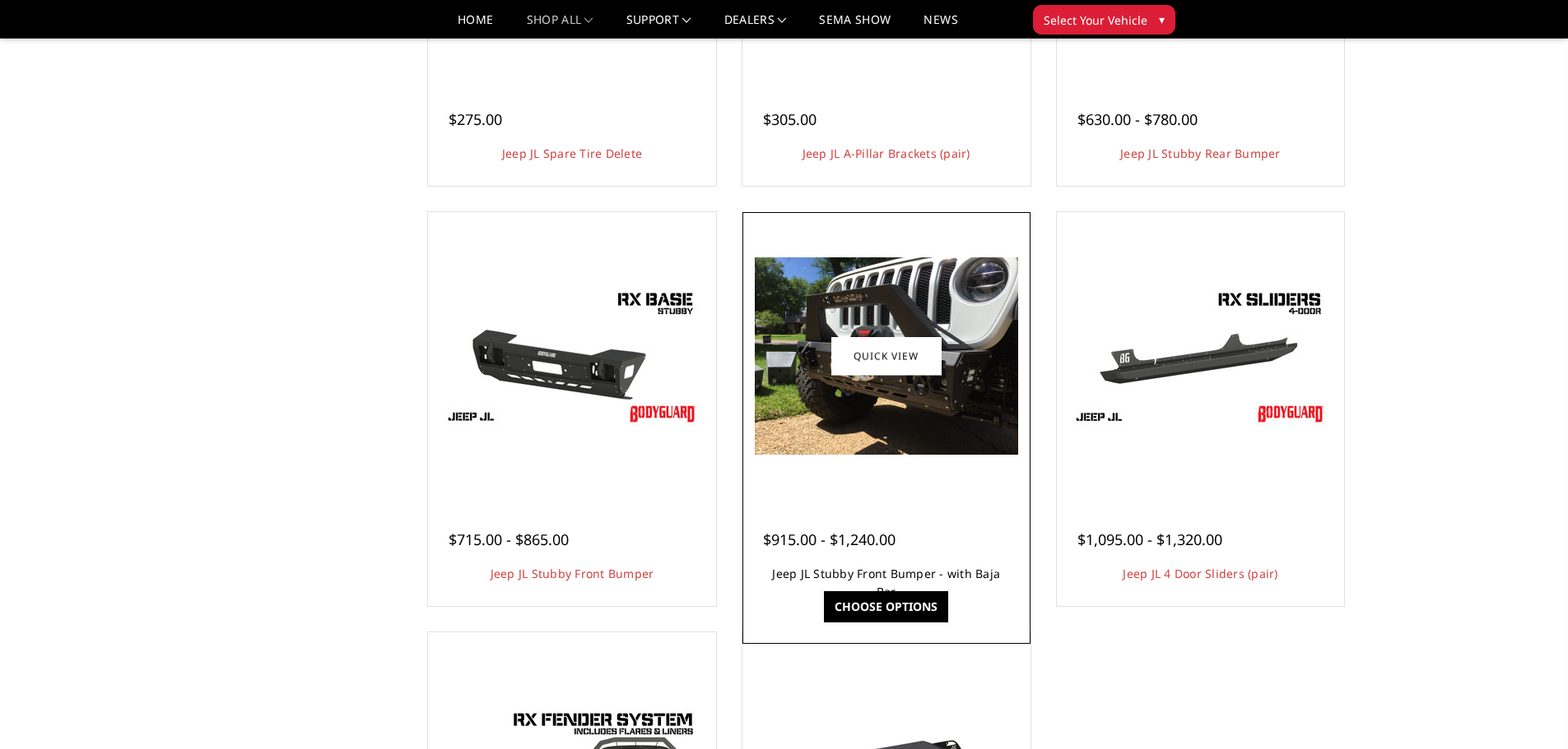
click at [853, 580] on link "Jeep JL Stubby Front Bumper - with Baja Bar" at bounding box center [886, 582] width 228 height 34
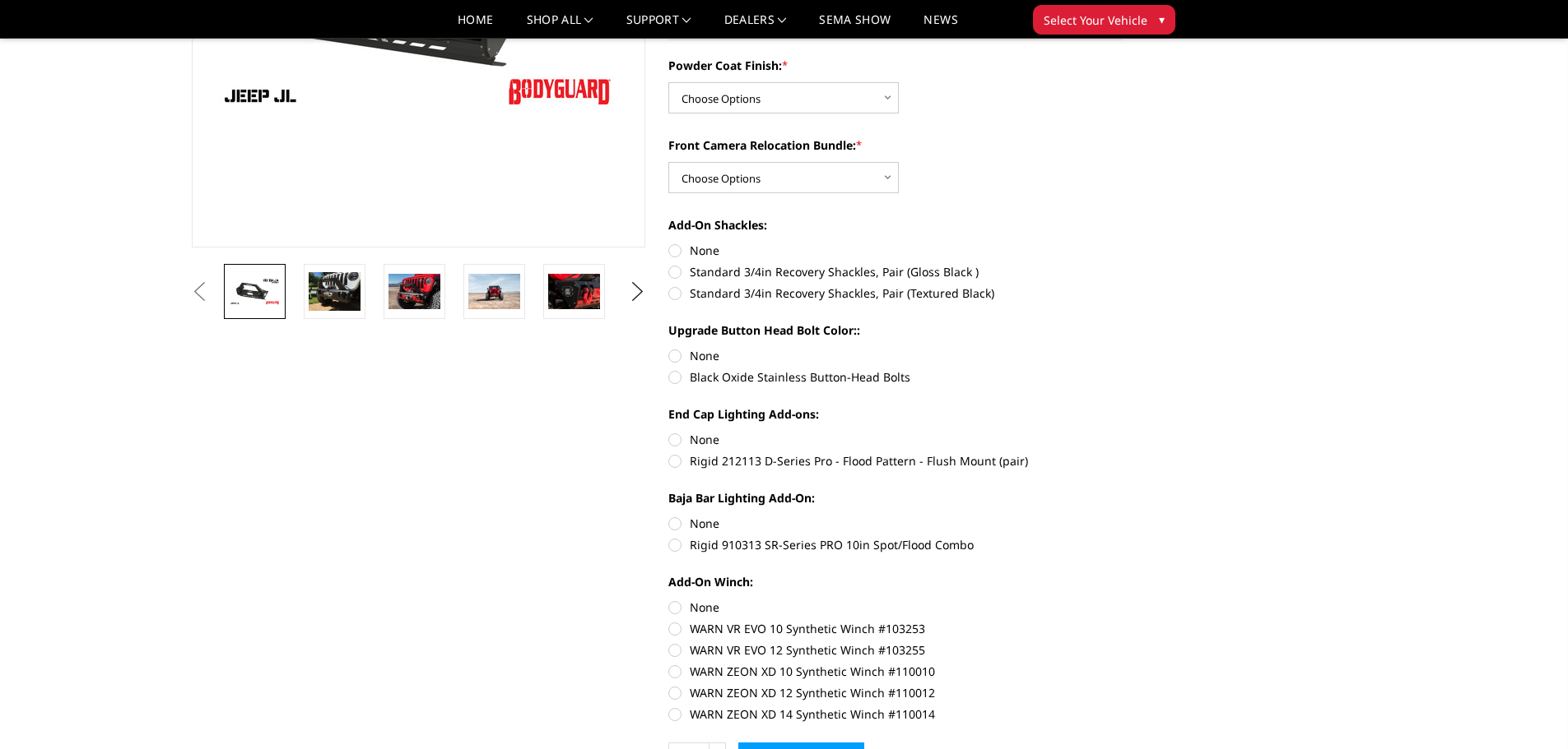
scroll to position [576, 0]
